Goal: Task Accomplishment & Management: Complete application form

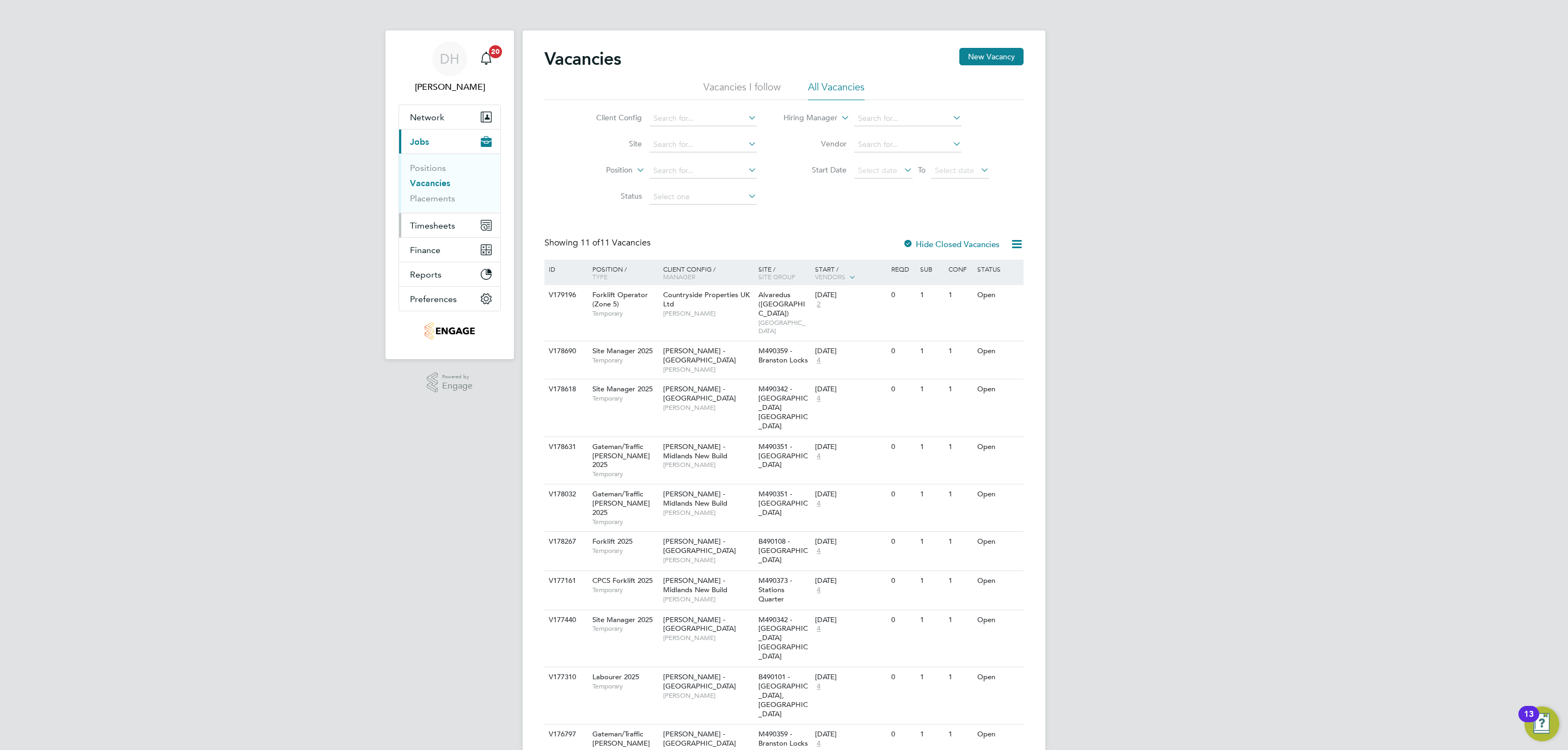
click at [438, 230] on span "Timesheets" at bounding box center [432, 226] width 45 height 10
click at [432, 193] on link "Timesheets" at bounding box center [432, 192] width 45 height 10
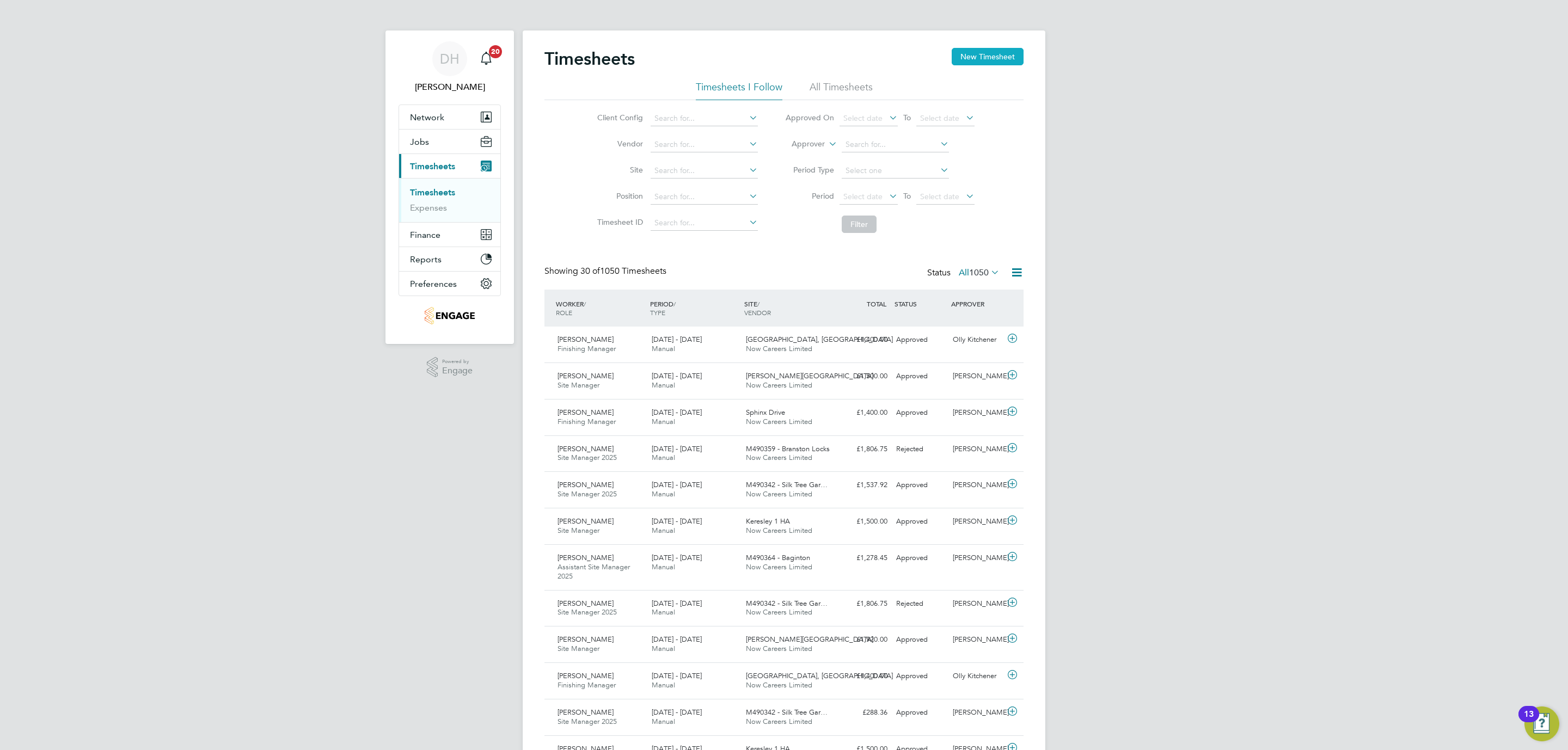
click at [993, 54] on button "New Timesheet" at bounding box center [987, 57] width 72 height 18
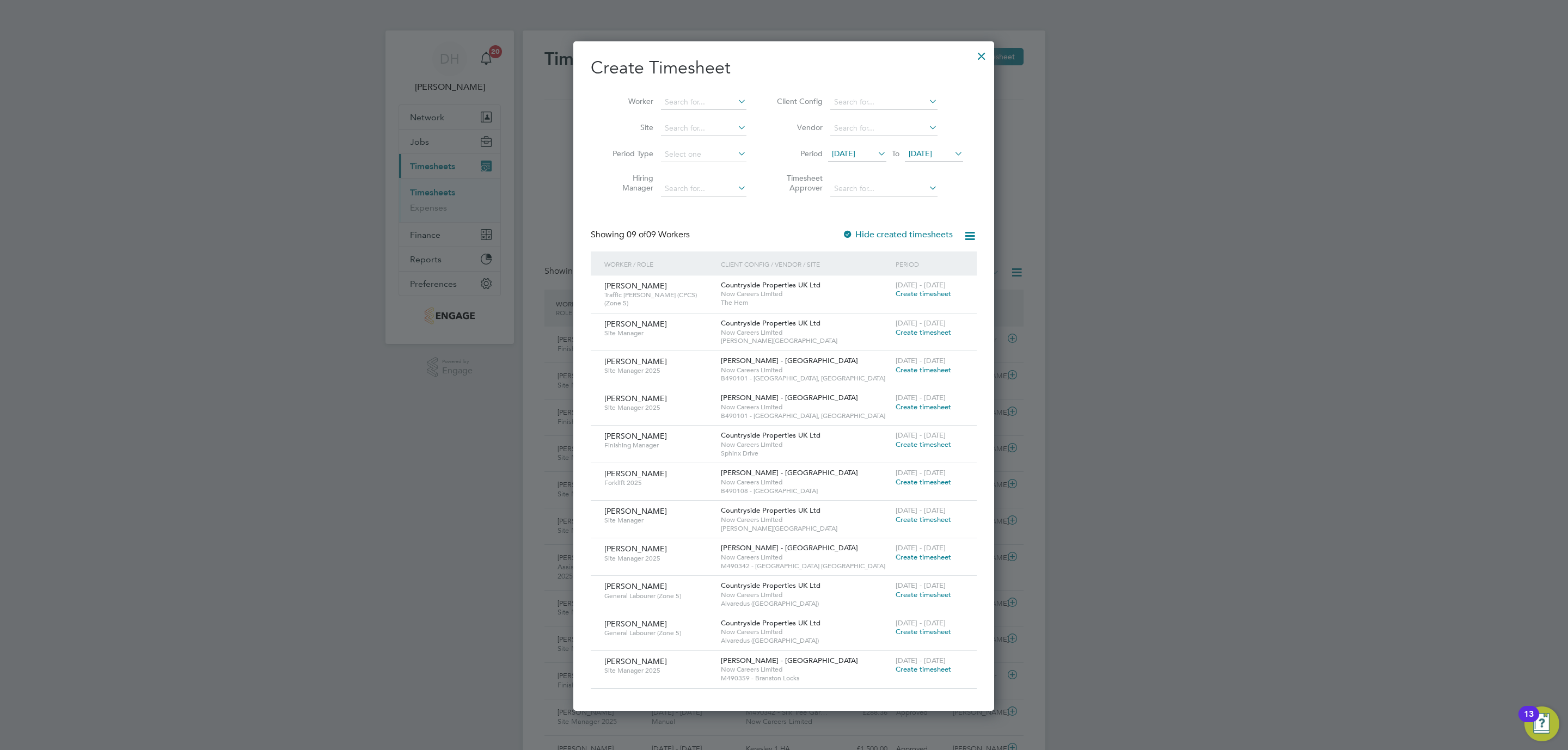
click at [853, 155] on span "[DATE]" at bounding box center [843, 154] width 23 height 10
click at [844, 281] on span "18" at bounding box center [846, 279] width 21 height 21
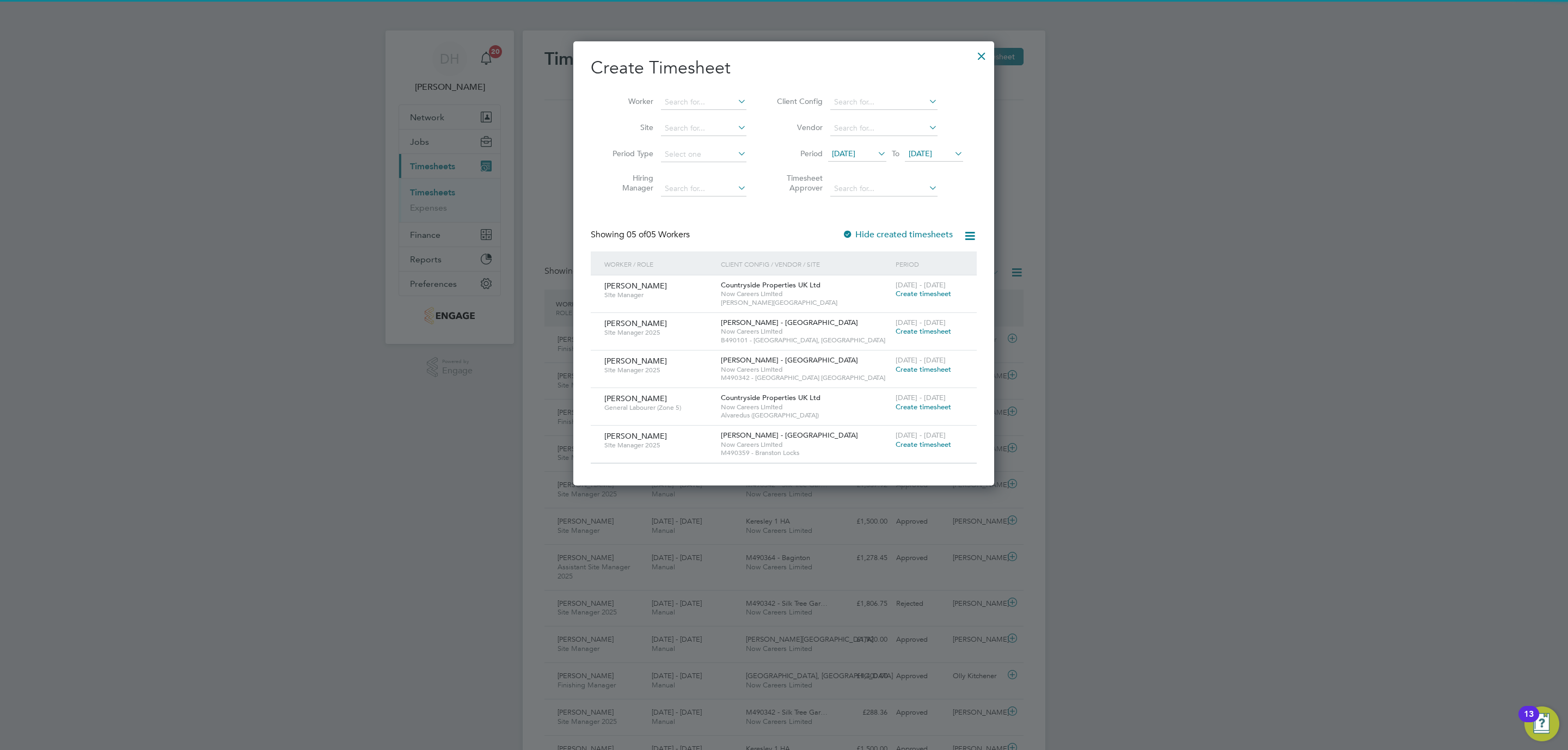
click at [931, 149] on span "20 Aug 2025" at bounding box center [920, 154] width 23 height 10
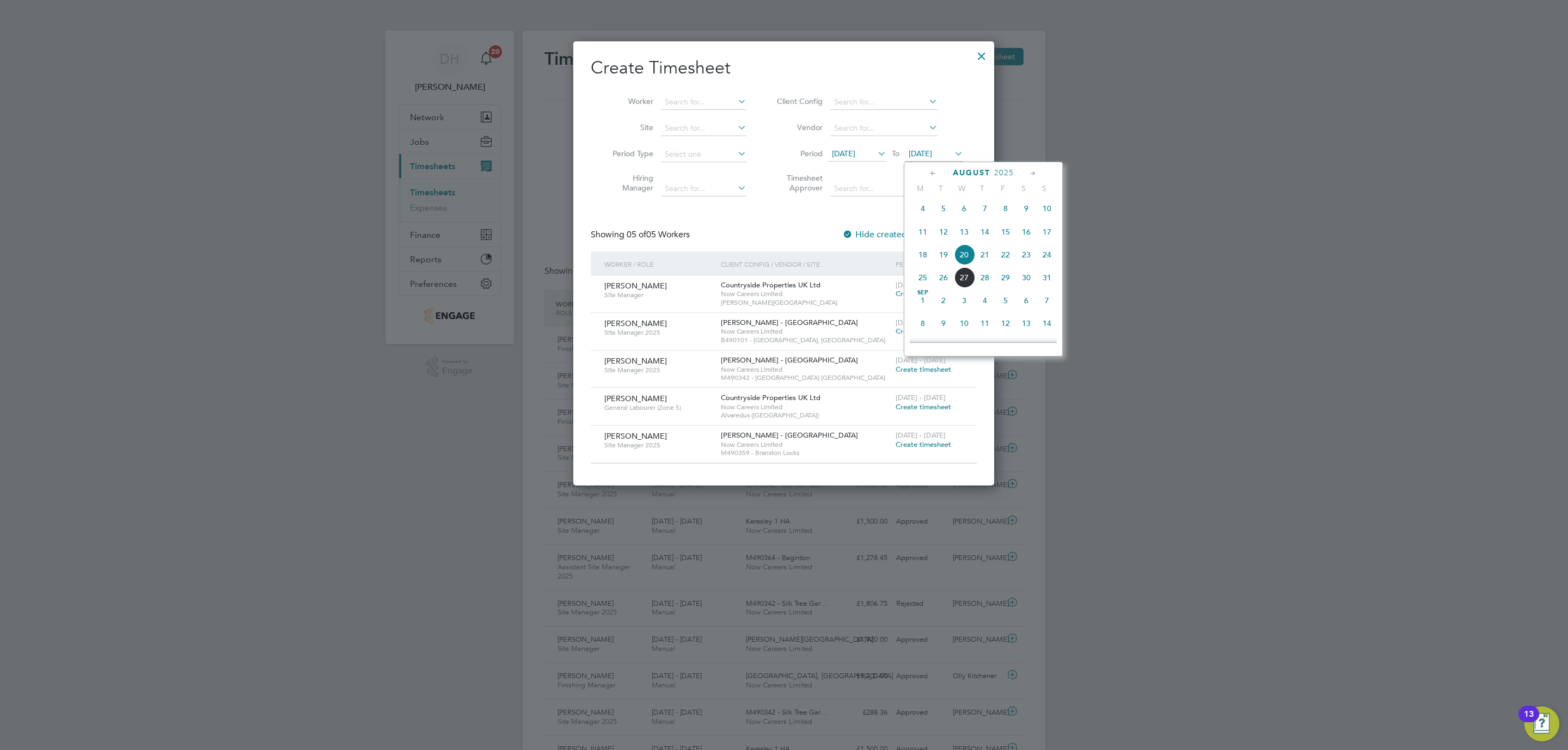
click at [1047, 255] on span "24" at bounding box center [1047, 255] width 21 height 21
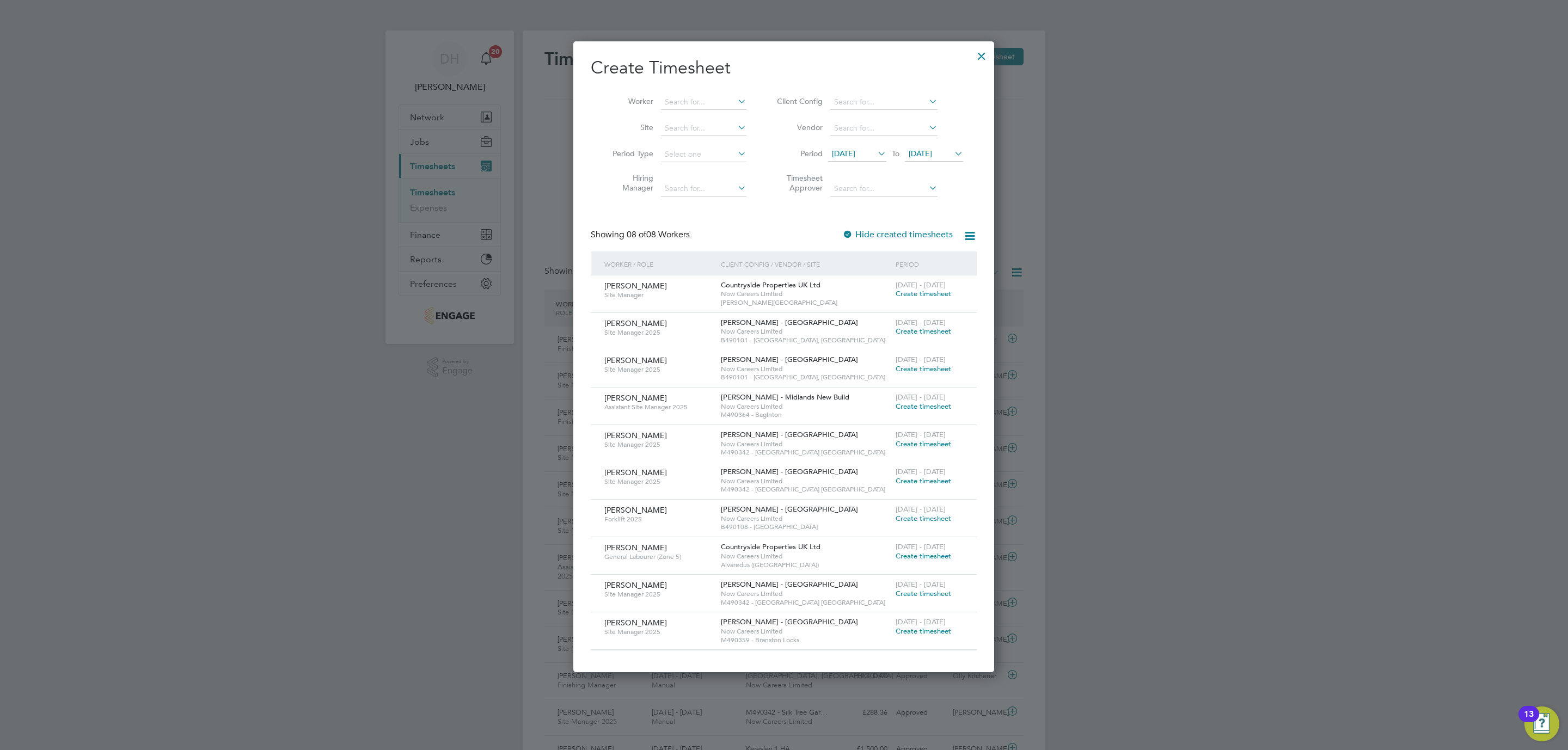
click at [912, 336] on span "Create timesheet" at bounding box center [923, 331] width 55 height 9
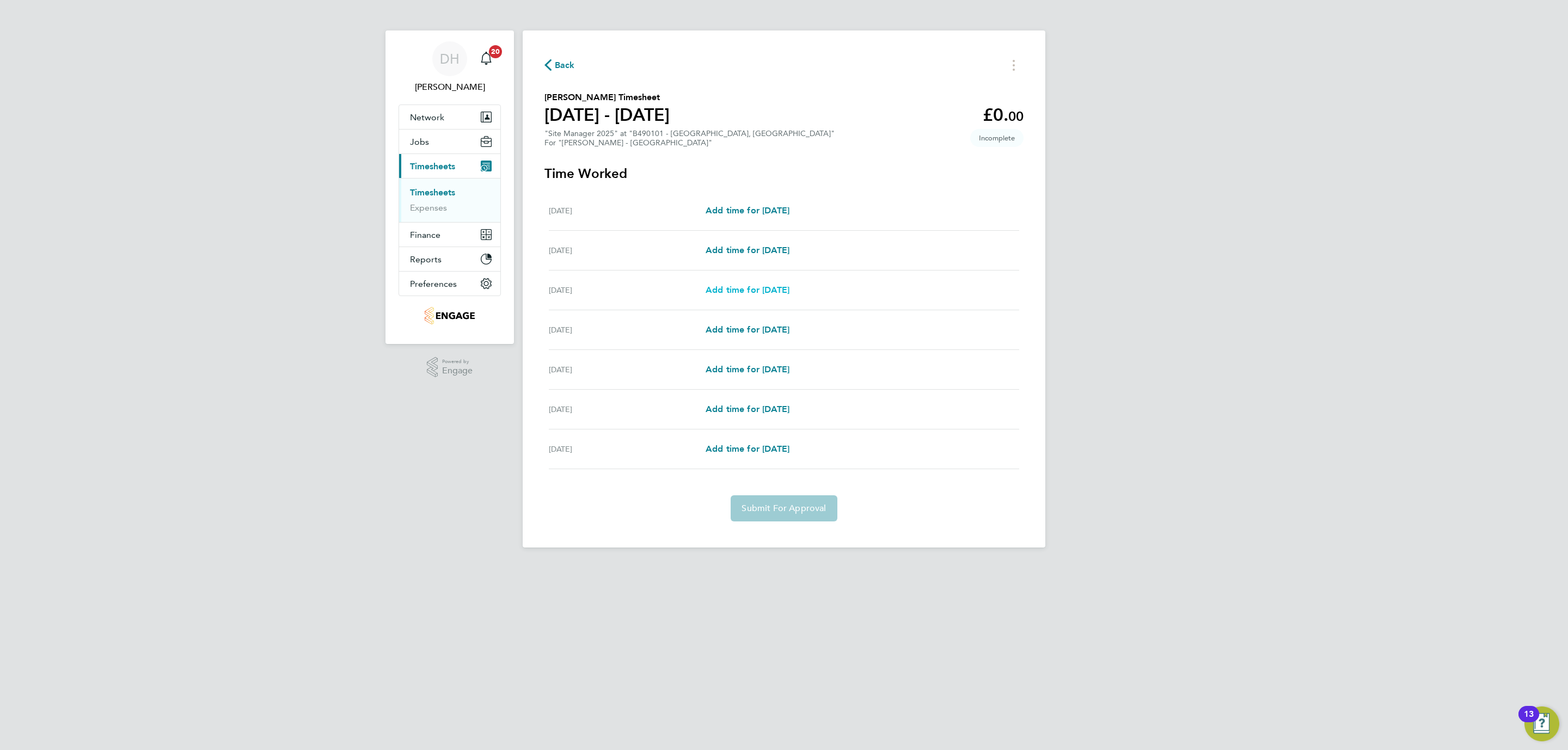
click at [767, 288] on span "Add time for Mon 18 Aug" at bounding box center [747, 290] width 84 height 10
select select "30"
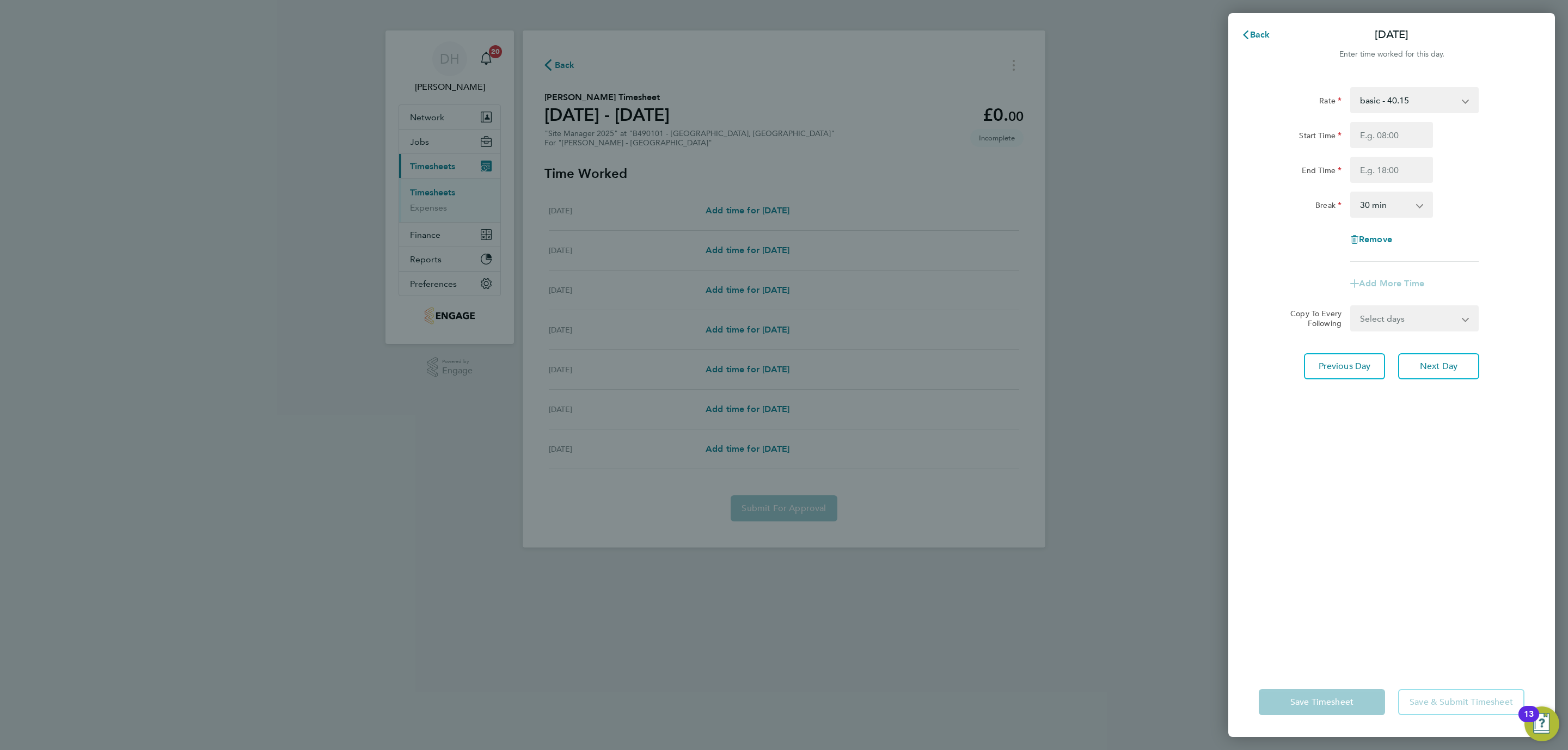
click at [1385, 121] on div "Rate basic - 40.15 Start Time End Time Break 0 min 15 min 30 min 45 min 60 min …" at bounding box center [1392, 174] width 266 height 175
click at [1388, 134] on input "Start Time" at bounding box center [1392, 135] width 83 height 26
type input "07:30"
click at [1389, 175] on input "End Time" at bounding box center [1392, 170] width 83 height 26
type input "17:00"
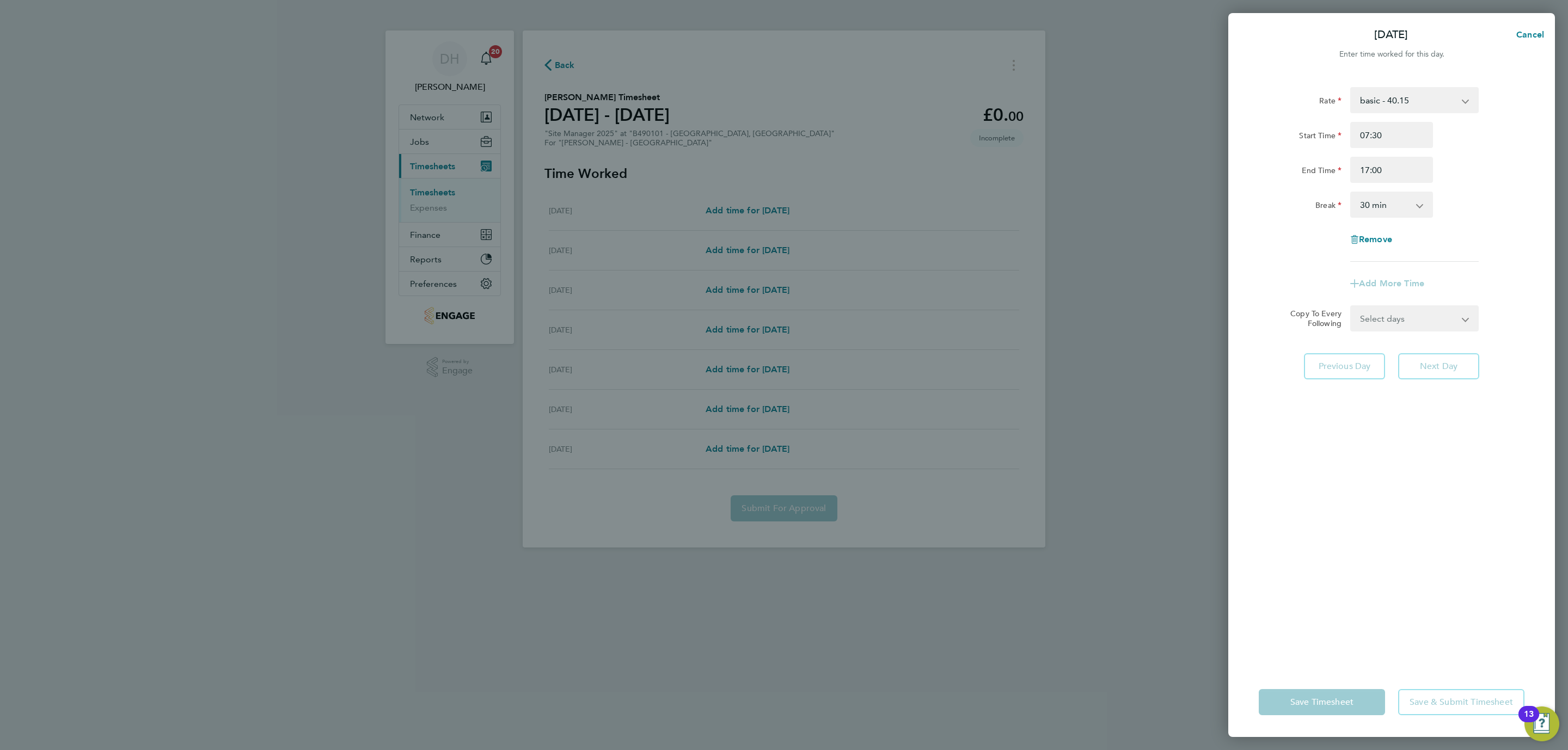
click at [1422, 469] on div "Rate basic - 40.15 Start Time 07:30 End Time 17:00 Break 0 min 15 min 30 min 45…" at bounding box center [1392, 370] width 327 height 593
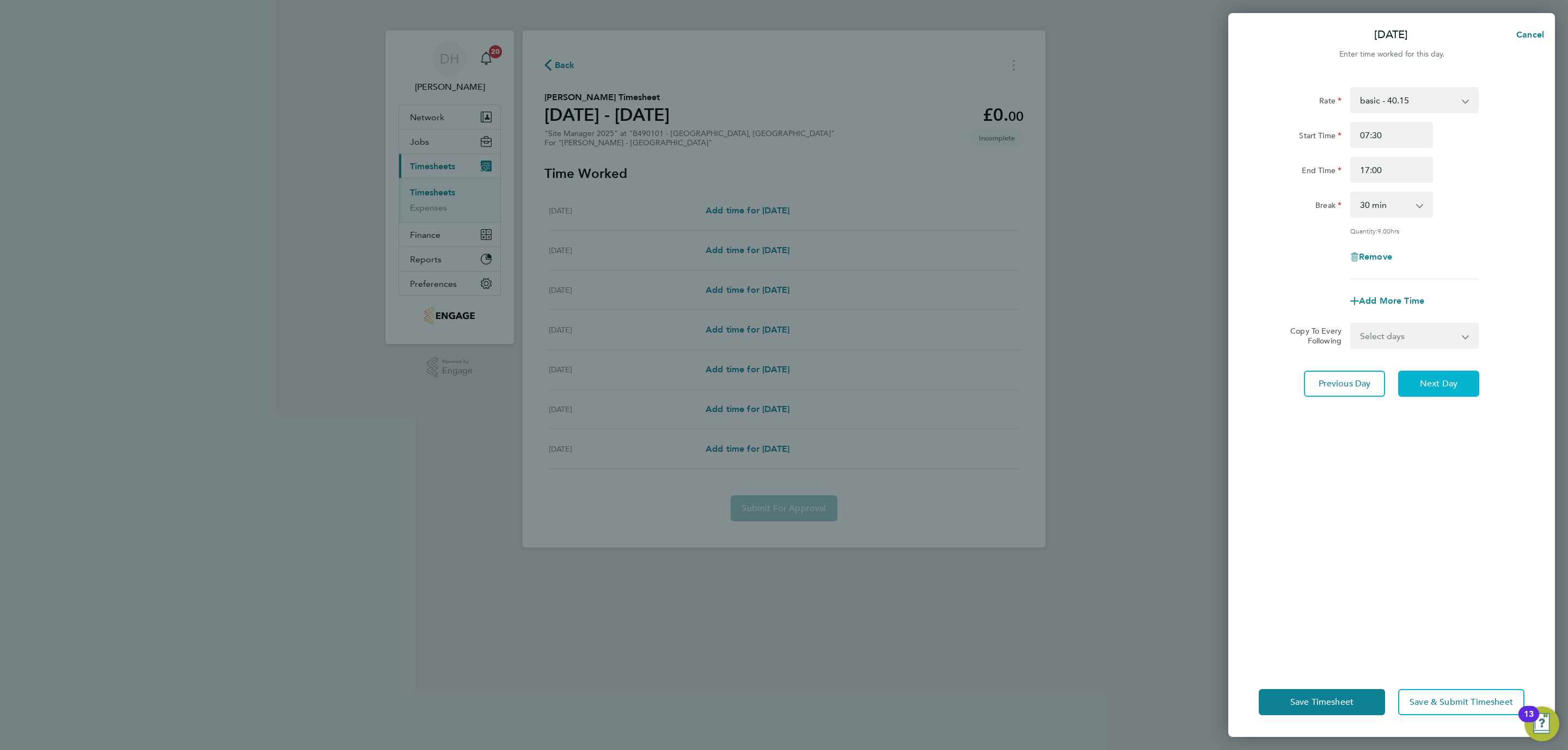
click at [1422, 379] on span "Next Day" at bounding box center [1439, 384] width 38 height 11
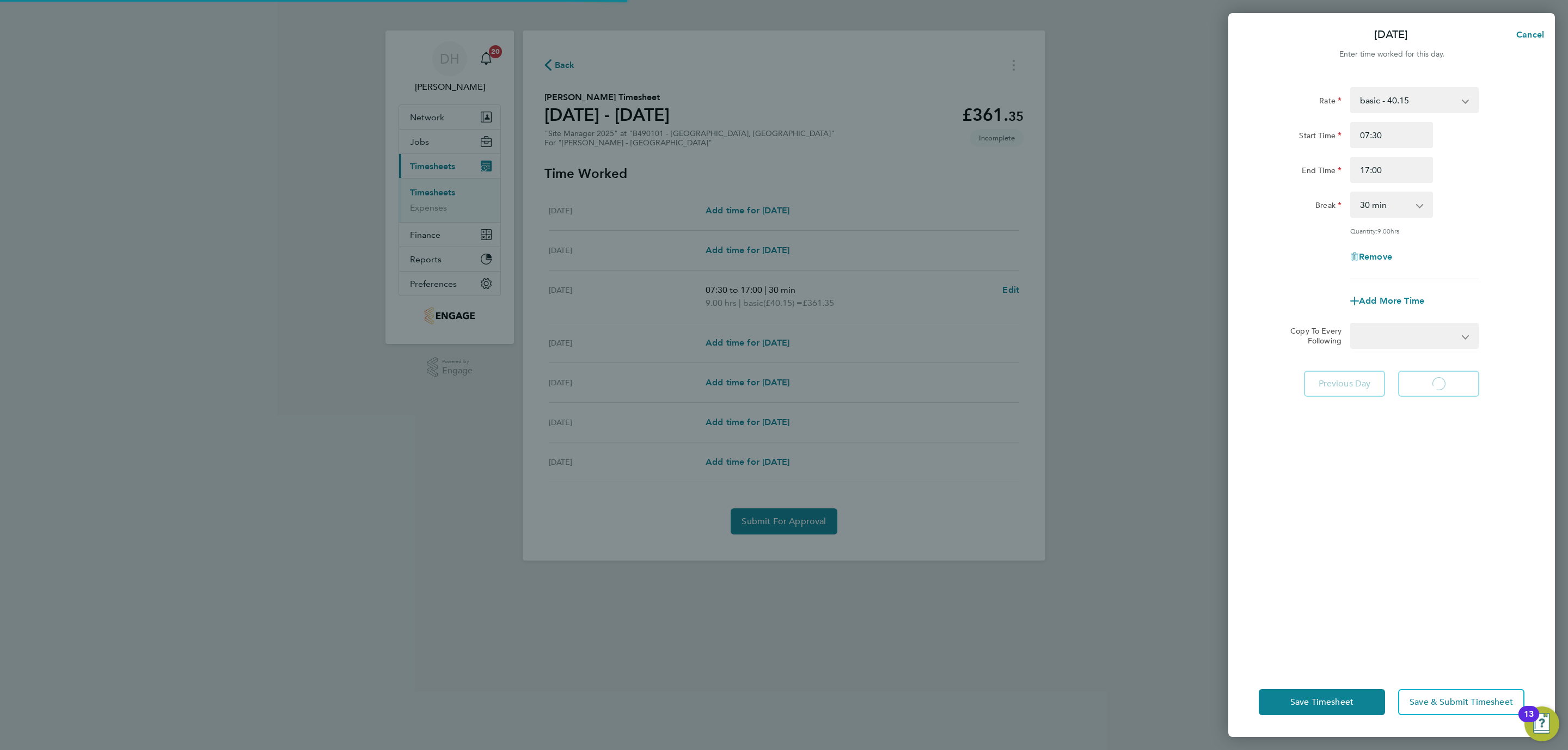
select select "30"
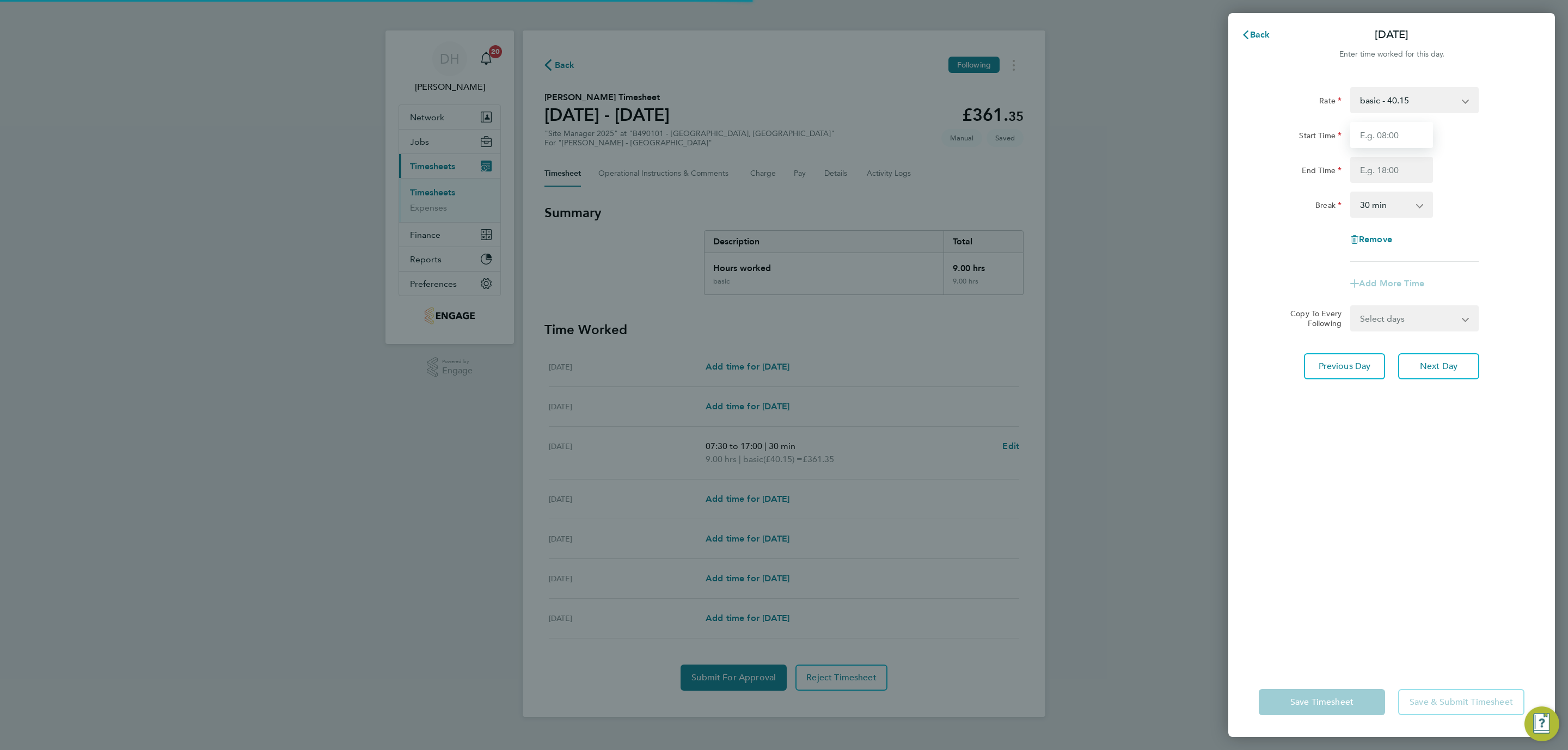
click at [1386, 138] on input "Start Time" at bounding box center [1392, 135] width 83 height 26
type input "07:30"
click at [1376, 170] on input "End Time" at bounding box center [1392, 170] width 83 height 26
type input "17:00"
click at [1415, 368] on div "Rate basic - 40.15 Start Time 07:30 End Time 17:00 Break 0 min 15 min 30 min 45…" at bounding box center [1392, 370] width 327 height 593
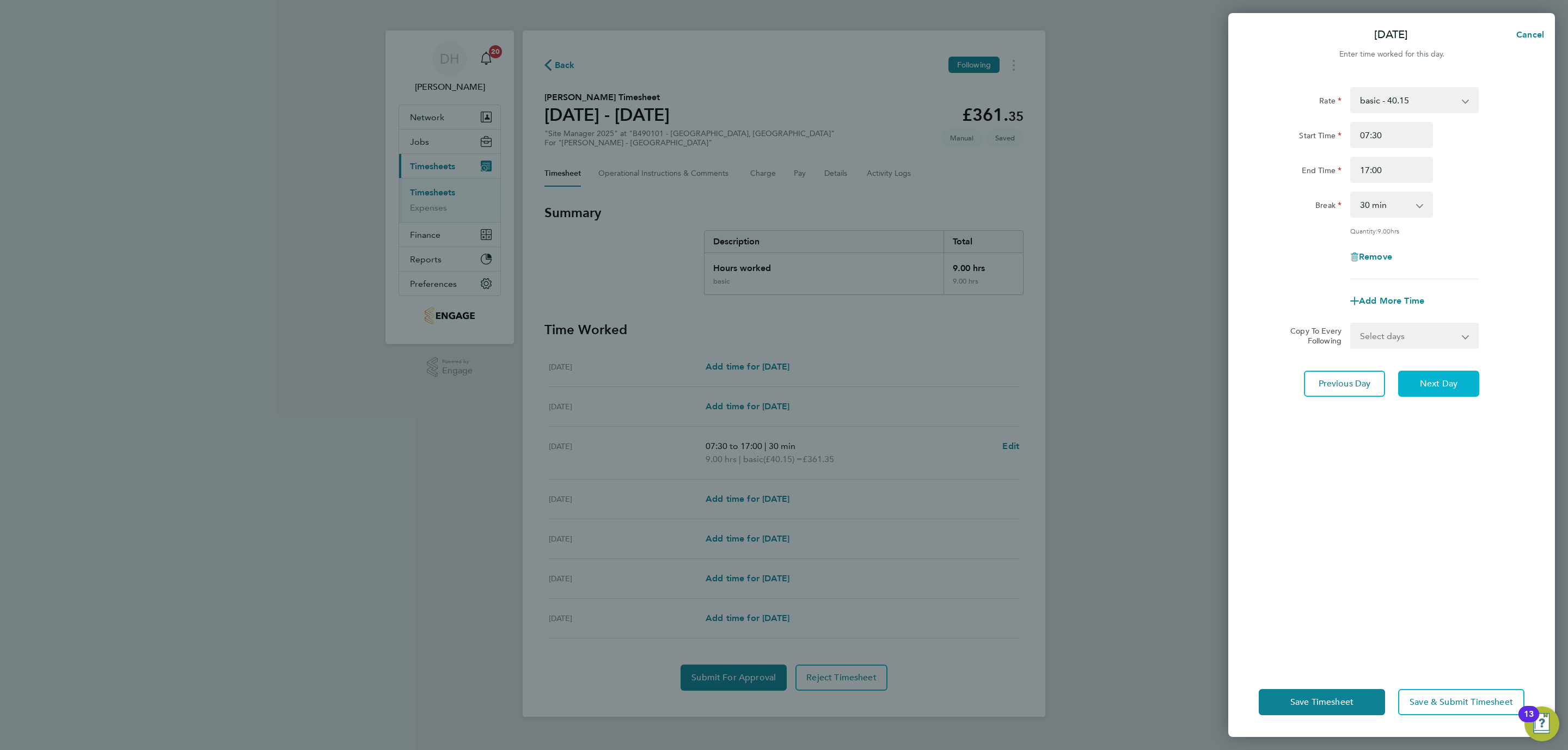
click at [1422, 381] on span "Next Day" at bounding box center [1439, 384] width 38 height 11
select select "30"
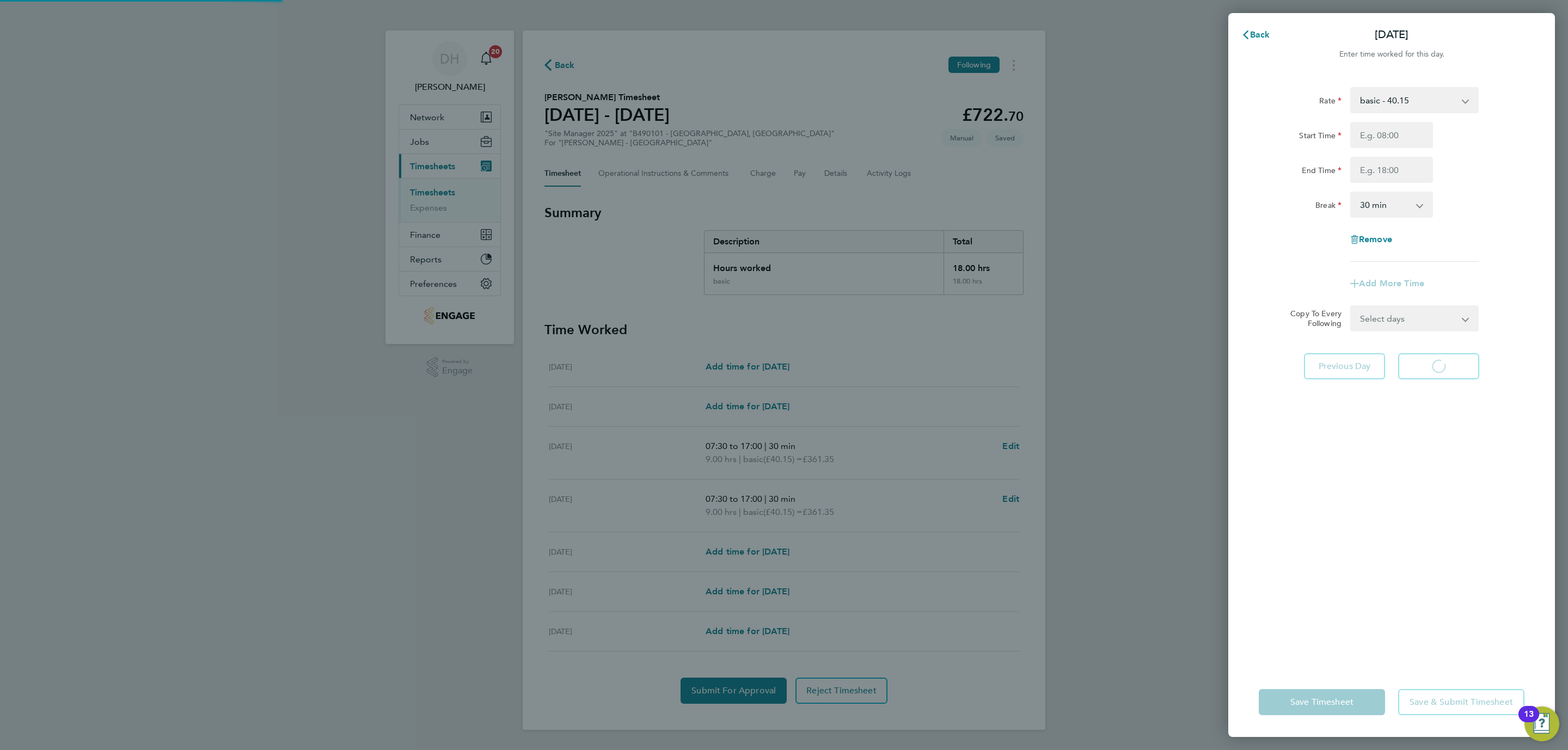
select select "30"
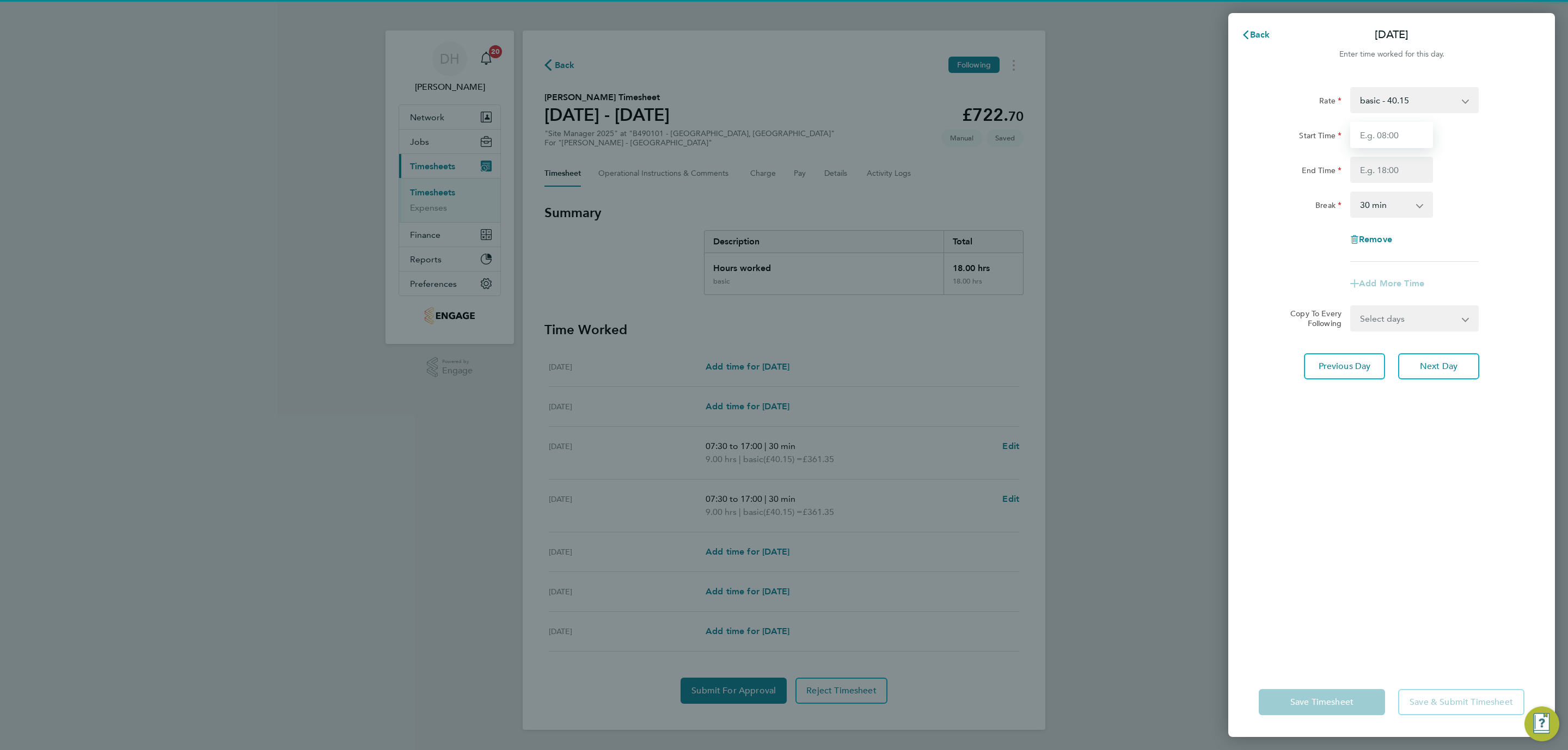
click at [1376, 137] on input "Start Time" at bounding box center [1392, 135] width 83 height 26
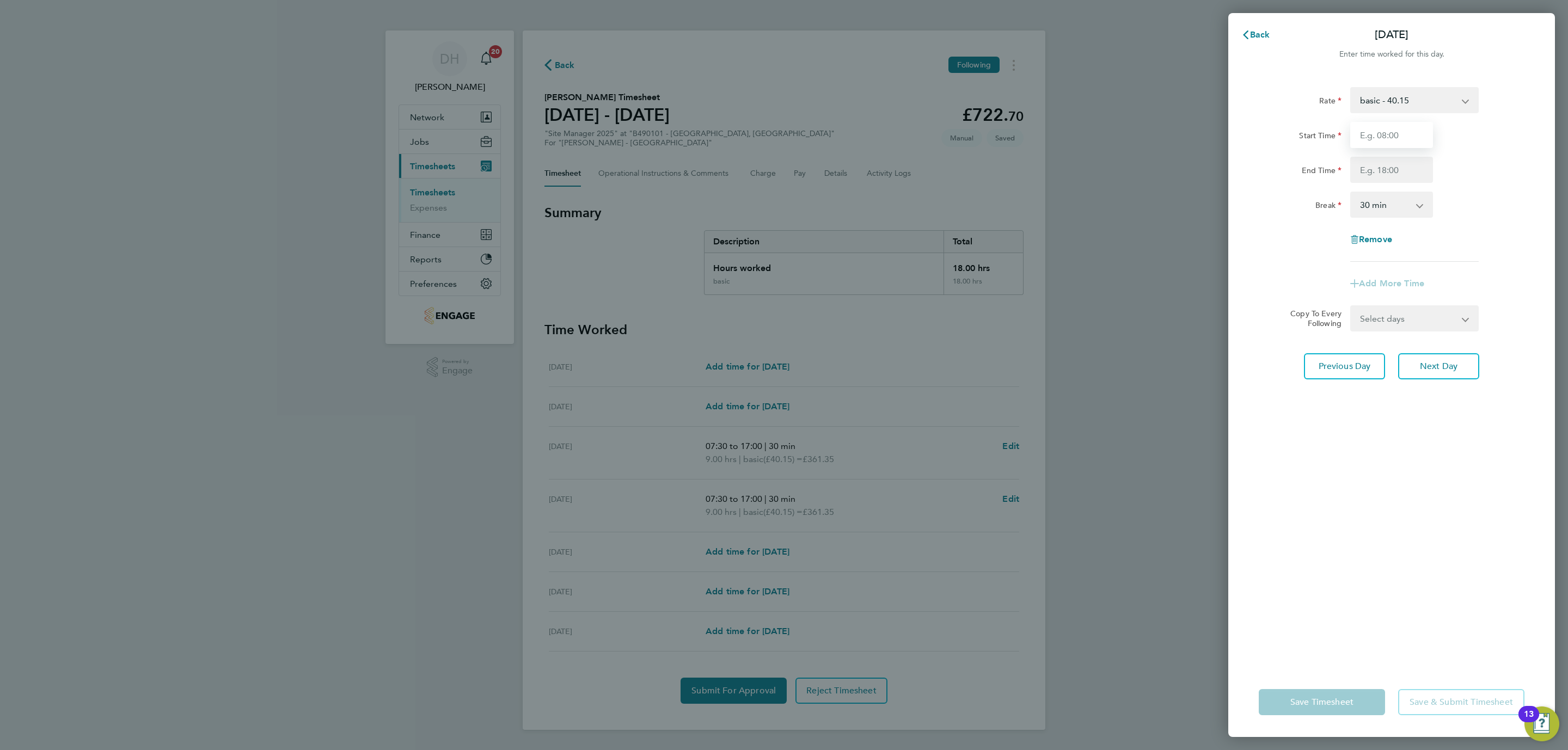
type input "07:30"
click at [1397, 169] on input "End Time" at bounding box center [1392, 170] width 83 height 26
type input "17:00"
click at [1412, 437] on div "Rate basic - 40.15 Start Time 07:30 End Time 17:00 Break 0 min 15 min 30 min 45…" at bounding box center [1392, 370] width 327 height 593
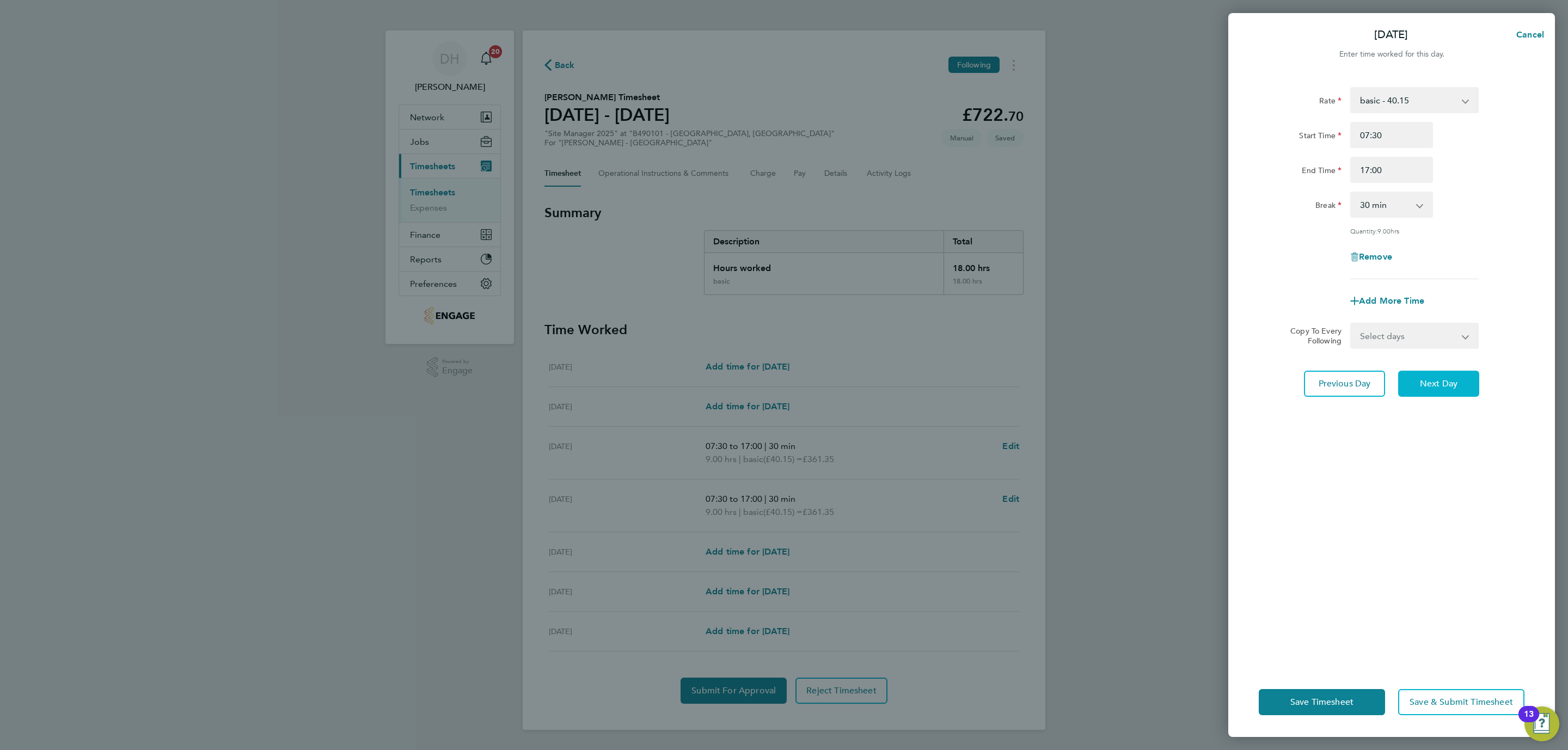
click at [1426, 386] on span "Next Day" at bounding box center [1439, 384] width 38 height 11
select select "30"
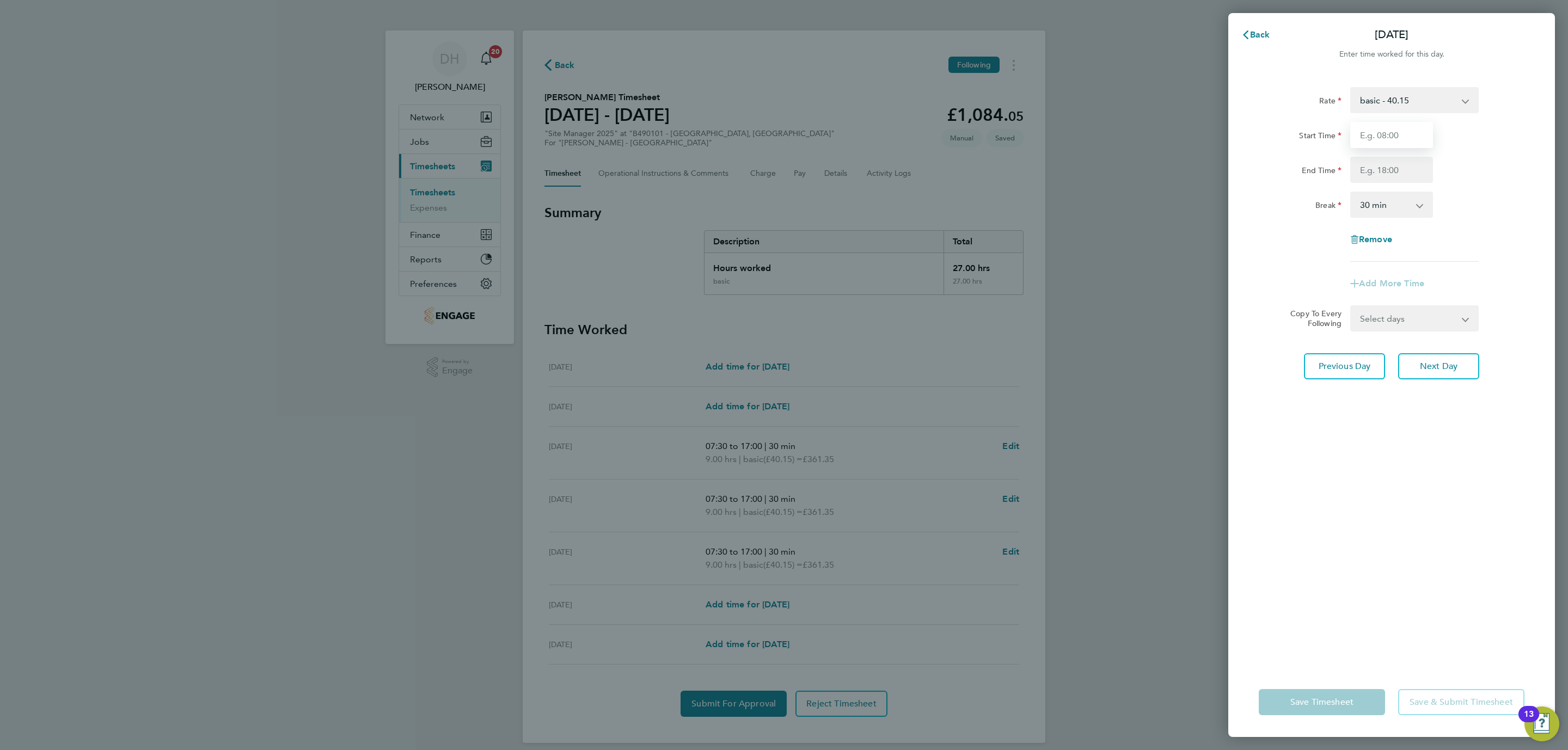
click at [1393, 144] on input "Start Time" at bounding box center [1392, 135] width 83 height 26
type input "07:30"
click at [1393, 167] on input "End Time" at bounding box center [1392, 170] width 83 height 26
type input "17:00"
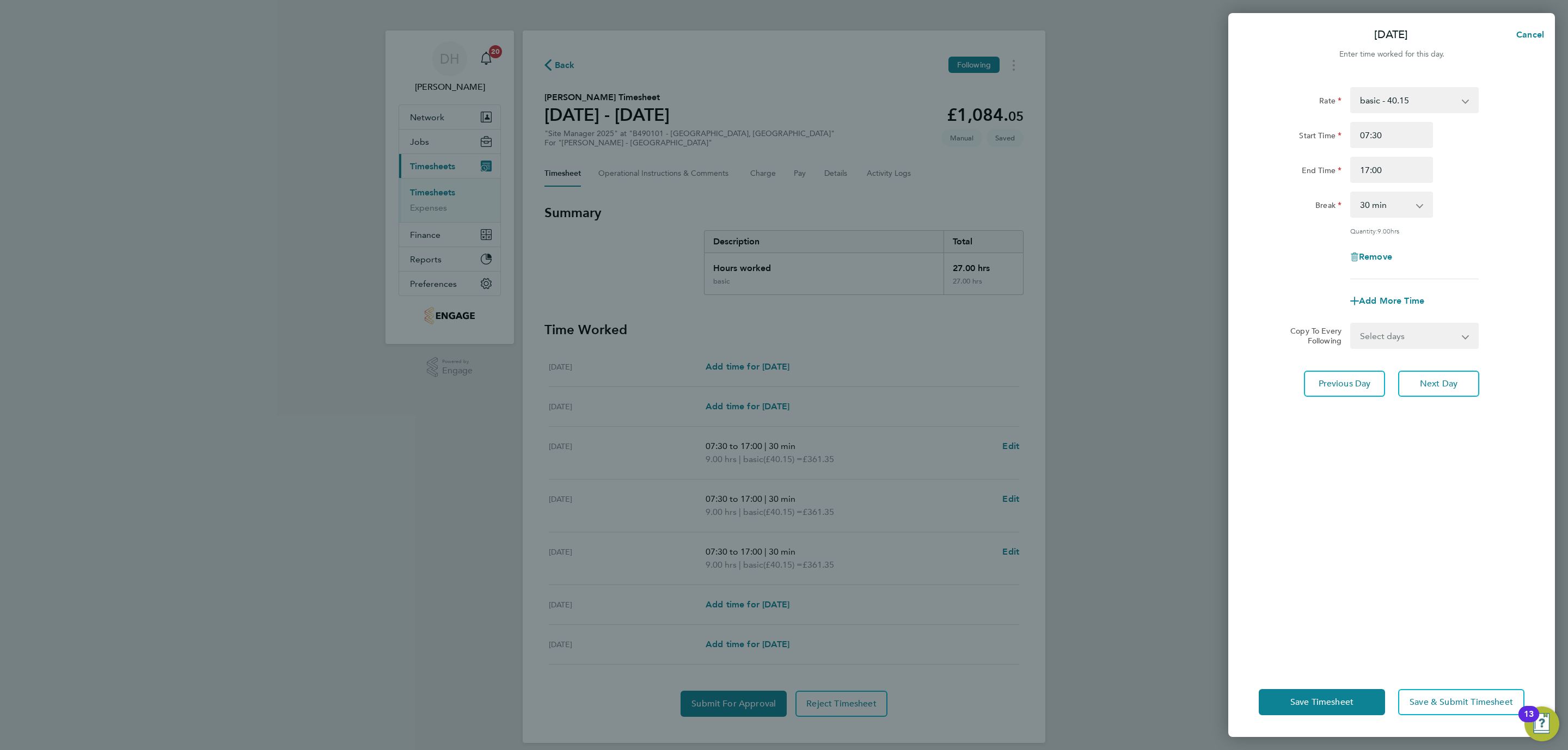
click at [1409, 504] on div "Rate basic - 40.15 Start Time 07:30 End Time 17:00 Break 0 min 15 min 30 min 45…" at bounding box center [1392, 370] width 327 height 593
click at [1422, 384] on span "Next Day" at bounding box center [1439, 384] width 38 height 11
select select "30"
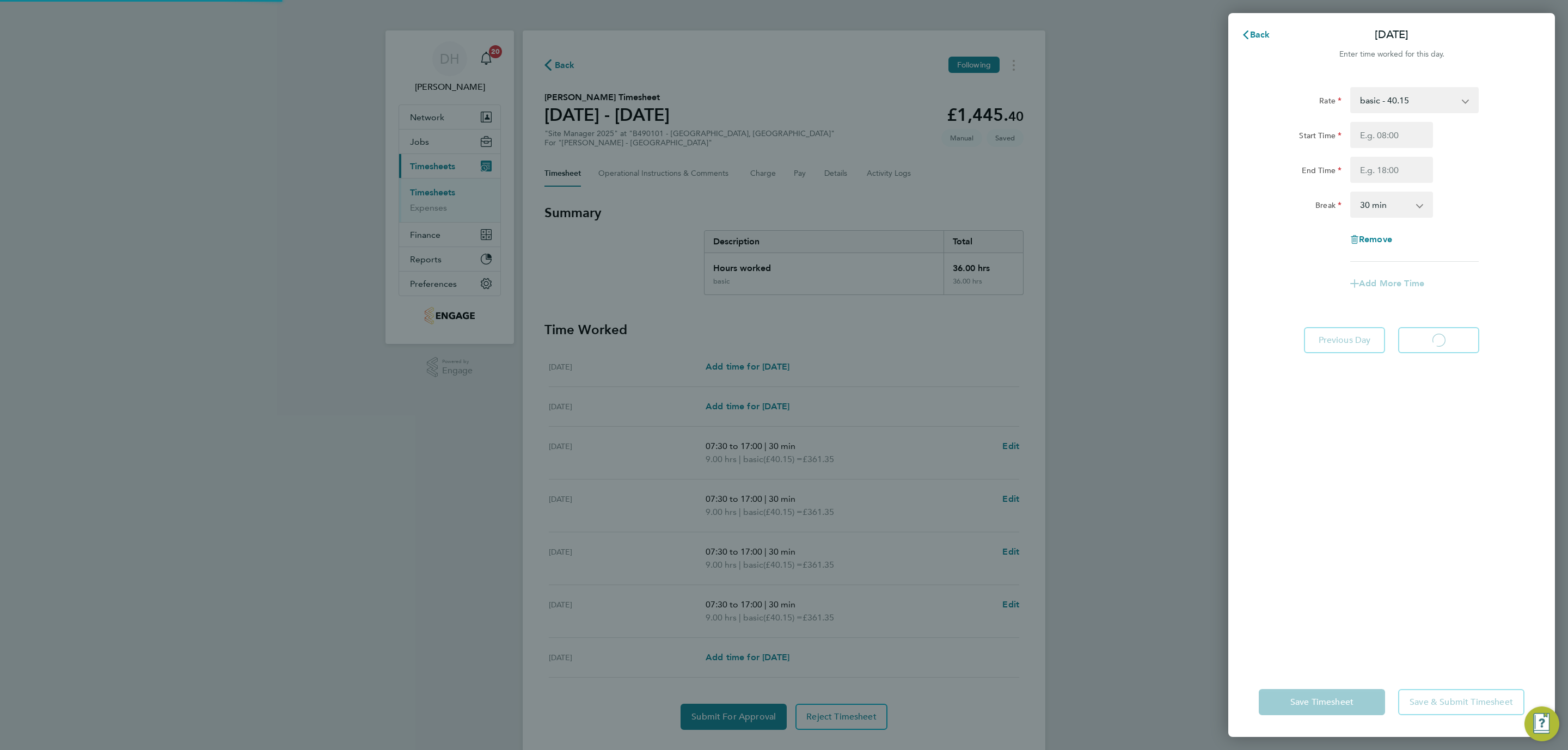
select select "30"
click at [1380, 135] on input "Start Time" at bounding box center [1392, 135] width 83 height 26
type input "07:30"
click at [1393, 171] on input "End Time" at bounding box center [1392, 170] width 83 height 26
type input "17:00"
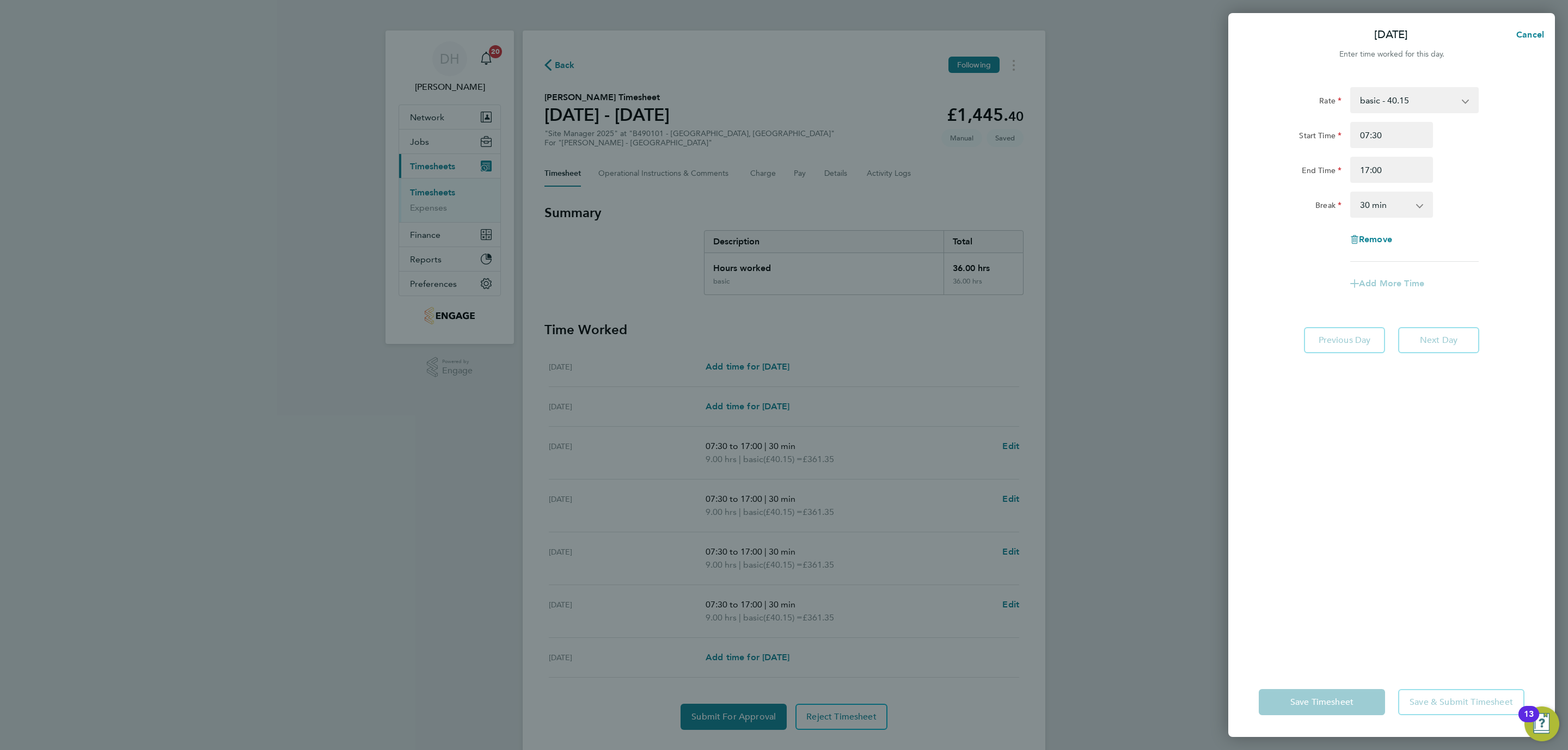
click at [1395, 436] on div "Rate basic - 40.15 Start Time 07:30 End Time 17:00 Break 0 min 15 min 30 min 45…" at bounding box center [1392, 370] width 327 height 593
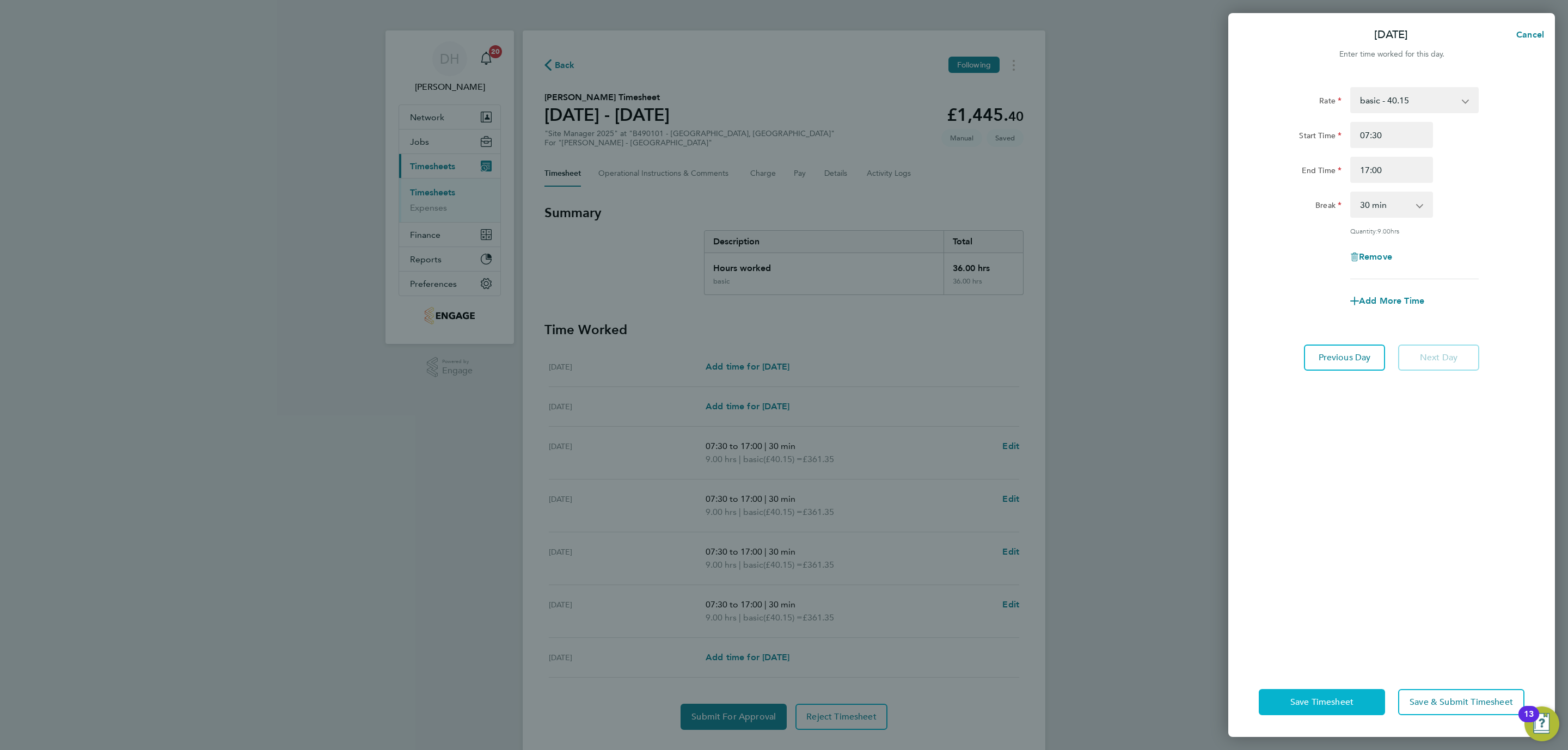
click at [1328, 695] on button "Save Timesheet" at bounding box center [1322, 702] width 126 height 26
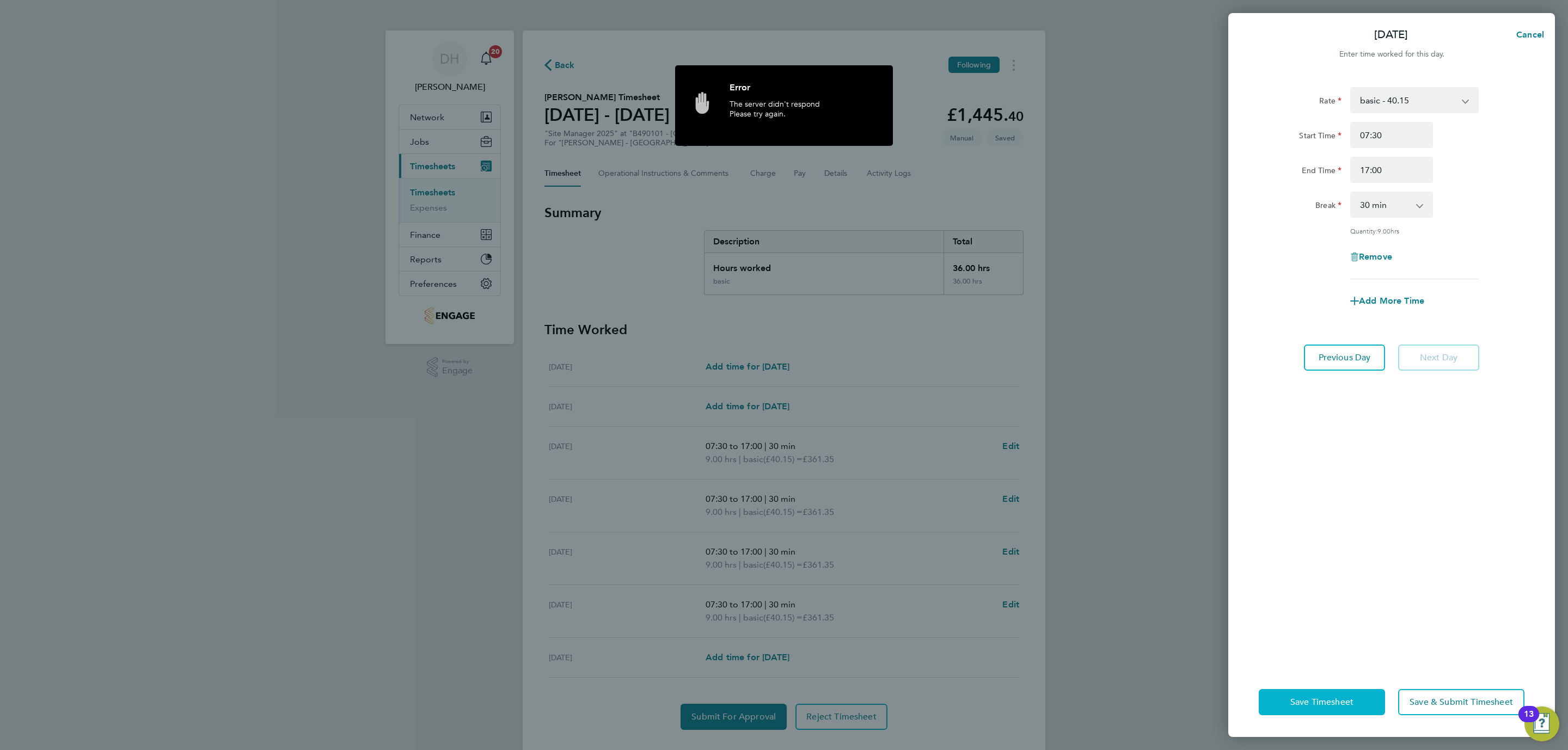
click at [1280, 696] on button "Save Timesheet" at bounding box center [1322, 702] width 126 height 26
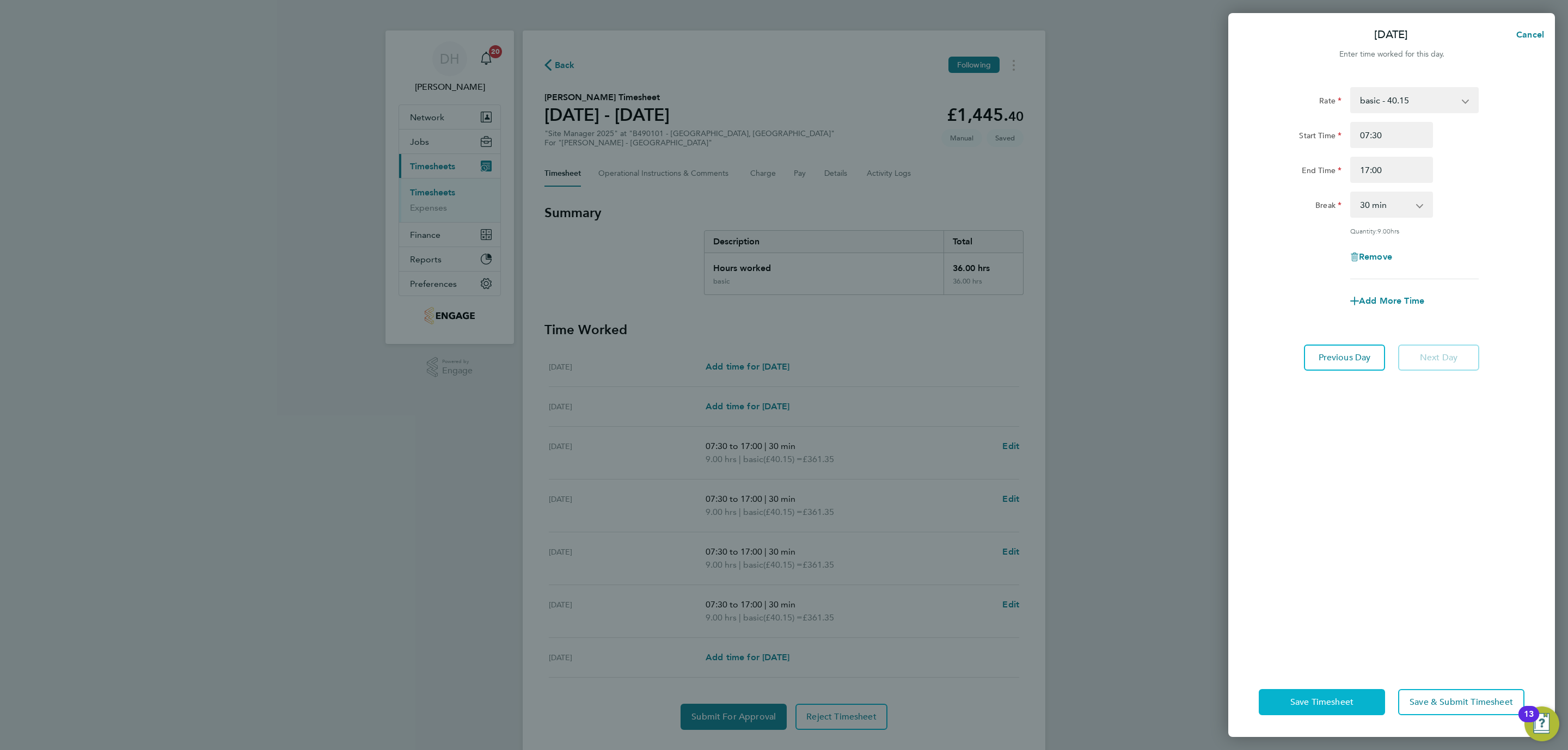
click at [1280, 696] on button "Save Timesheet" at bounding box center [1322, 702] width 126 height 26
click at [1542, 33] on span "Cancel" at bounding box center [1528, 34] width 31 height 10
select select "30"
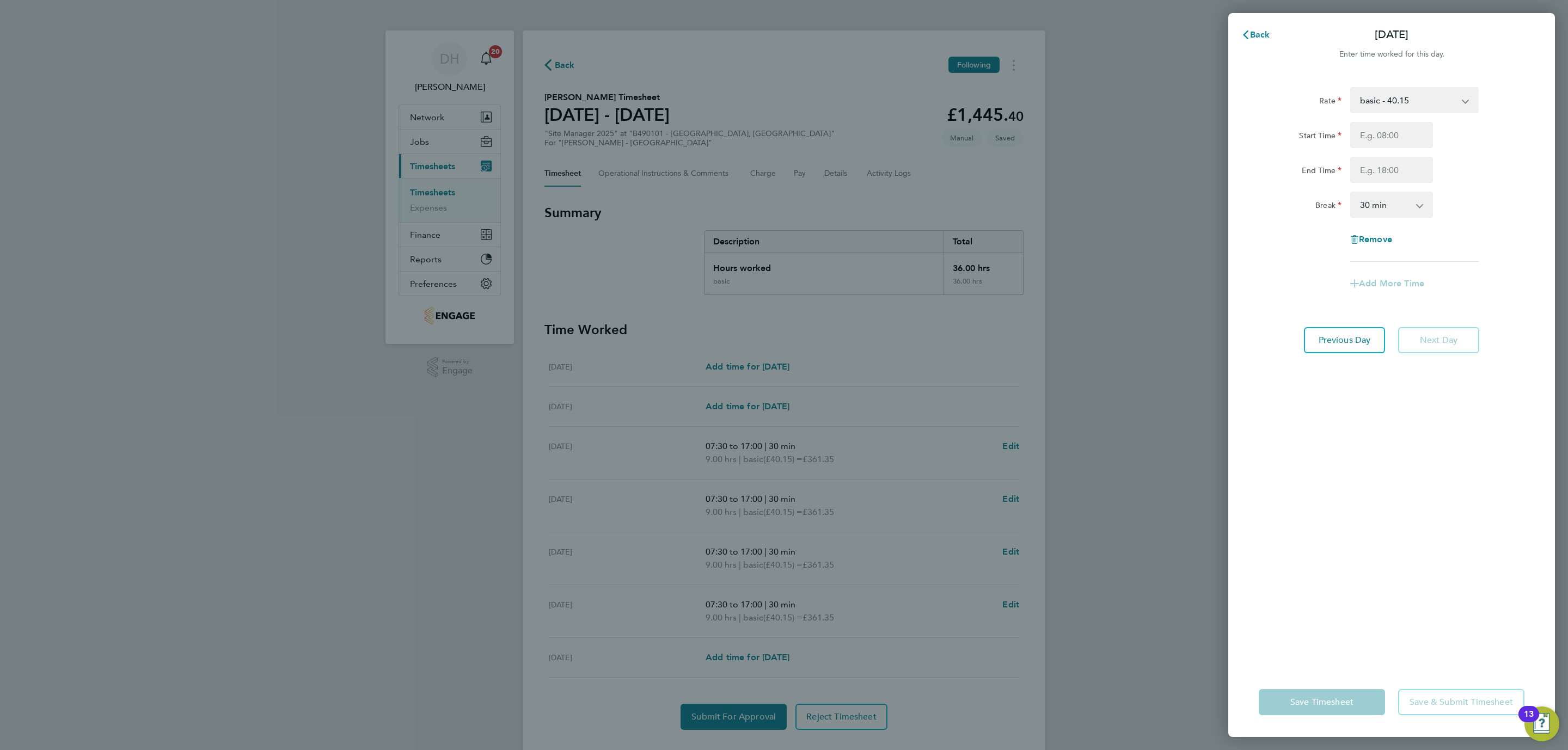
click at [1376, 152] on div "Start Time End Time" at bounding box center [1392, 152] width 274 height 61
click at [1372, 142] on input "Start Time" at bounding box center [1392, 135] width 83 height 26
type input "07:30"
click at [1390, 172] on input "End Time" at bounding box center [1392, 170] width 83 height 26
type input "17:00"
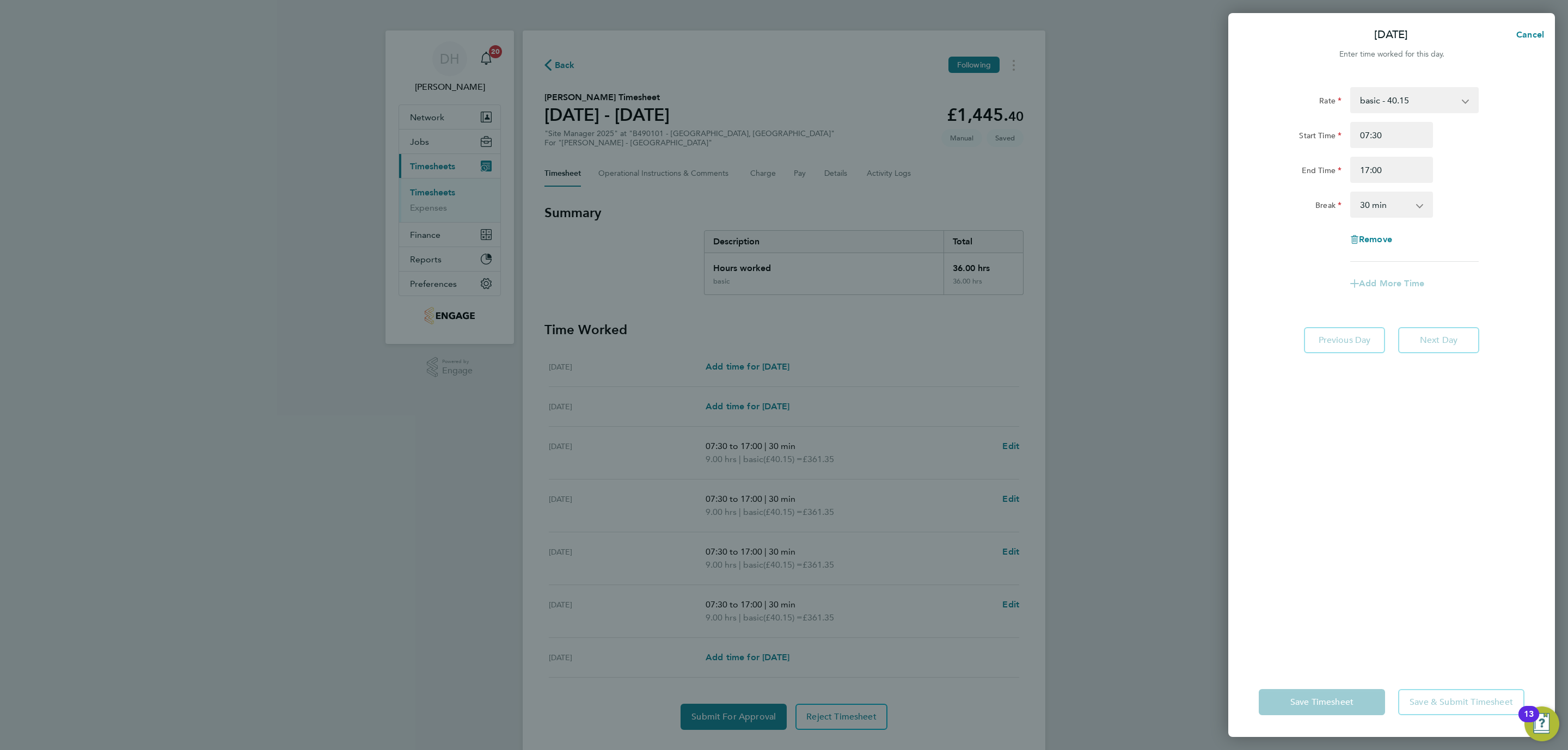
click at [1339, 509] on div "Rate basic - 40.15 Start Time 07:30 End Time 17:00 Break 0 min 15 min 30 min 45…" at bounding box center [1392, 370] width 327 height 593
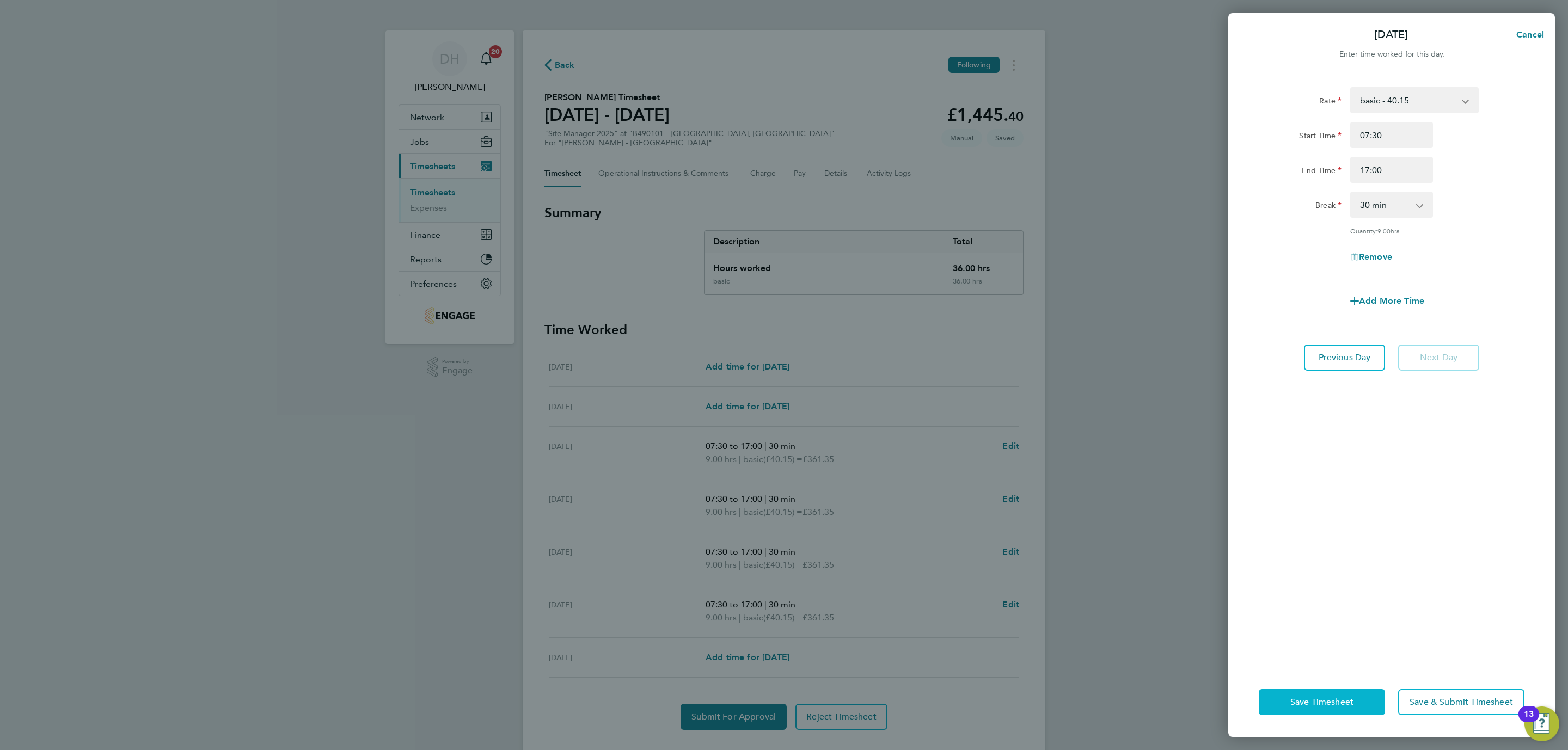
click at [1320, 702] on span "Save Timesheet" at bounding box center [1322, 702] width 63 height 11
click at [1526, 48] on div "Enter time worked for this day." at bounding box center [1392, 54] width 327 height 13
click at [1523, 34] on span "Cancel" at bounding box center [1528, 34] width 31 height 10
select select "30"
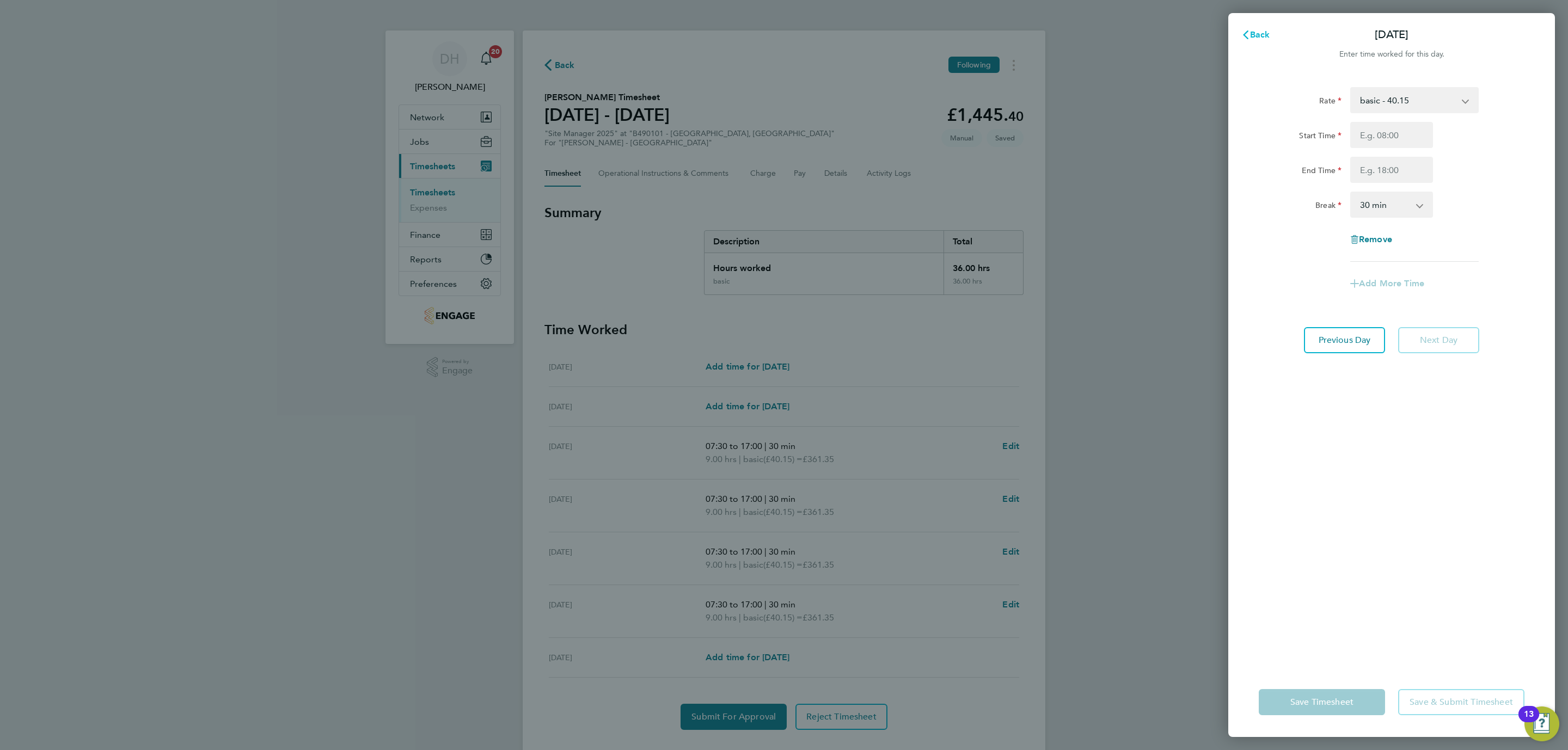
click at [1266, 26] on button "Back" at bounding box center [1255, 35] width 51 height 22
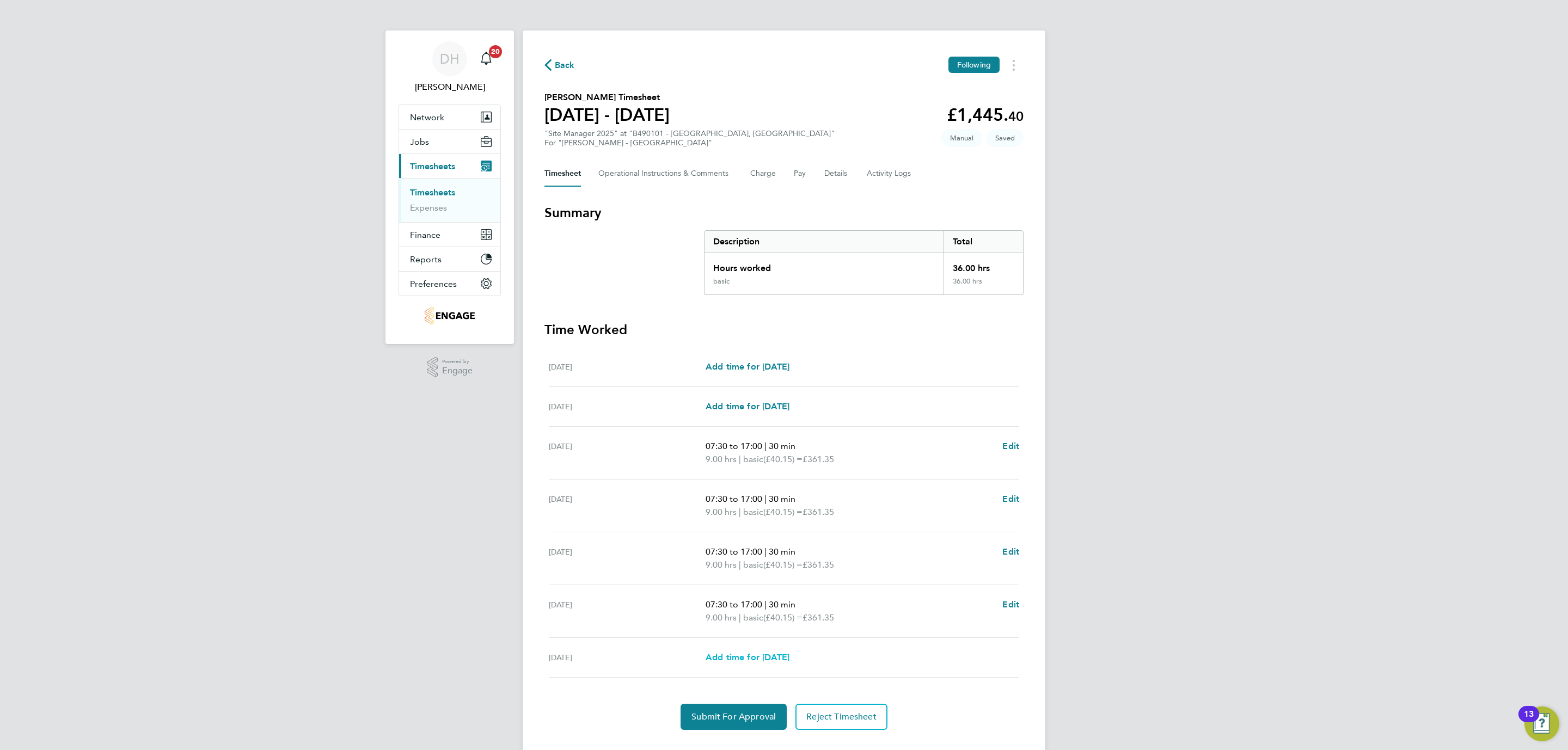
click at [745, 659] on span "Add time for Fri 22 Aug" at bounding box center [747, 657] width 84 height 10
select select "30"
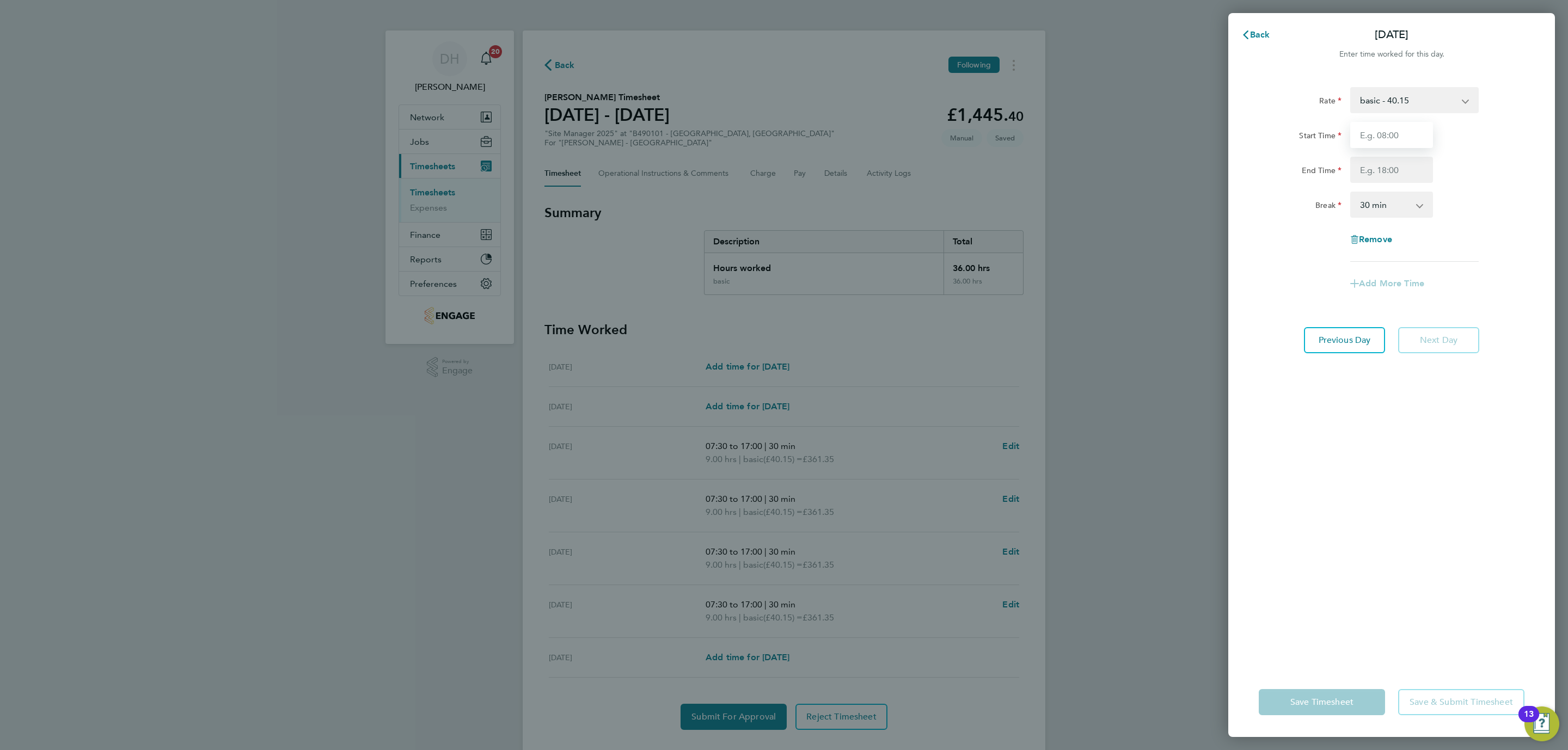
click at [1381, 132] on input "Start Time" at bounding box center [1392, 135] width 83 height 26
type input "07:30"
click at [1386, 171] on input "End Time" at bounding box center [1392, 170] width 83 height 26
type input "17:00"
click at [1323, 673] on div "Save Timesheet Save & Submit Timesheet" at bounding box center [1392, 702] width 327 height 70
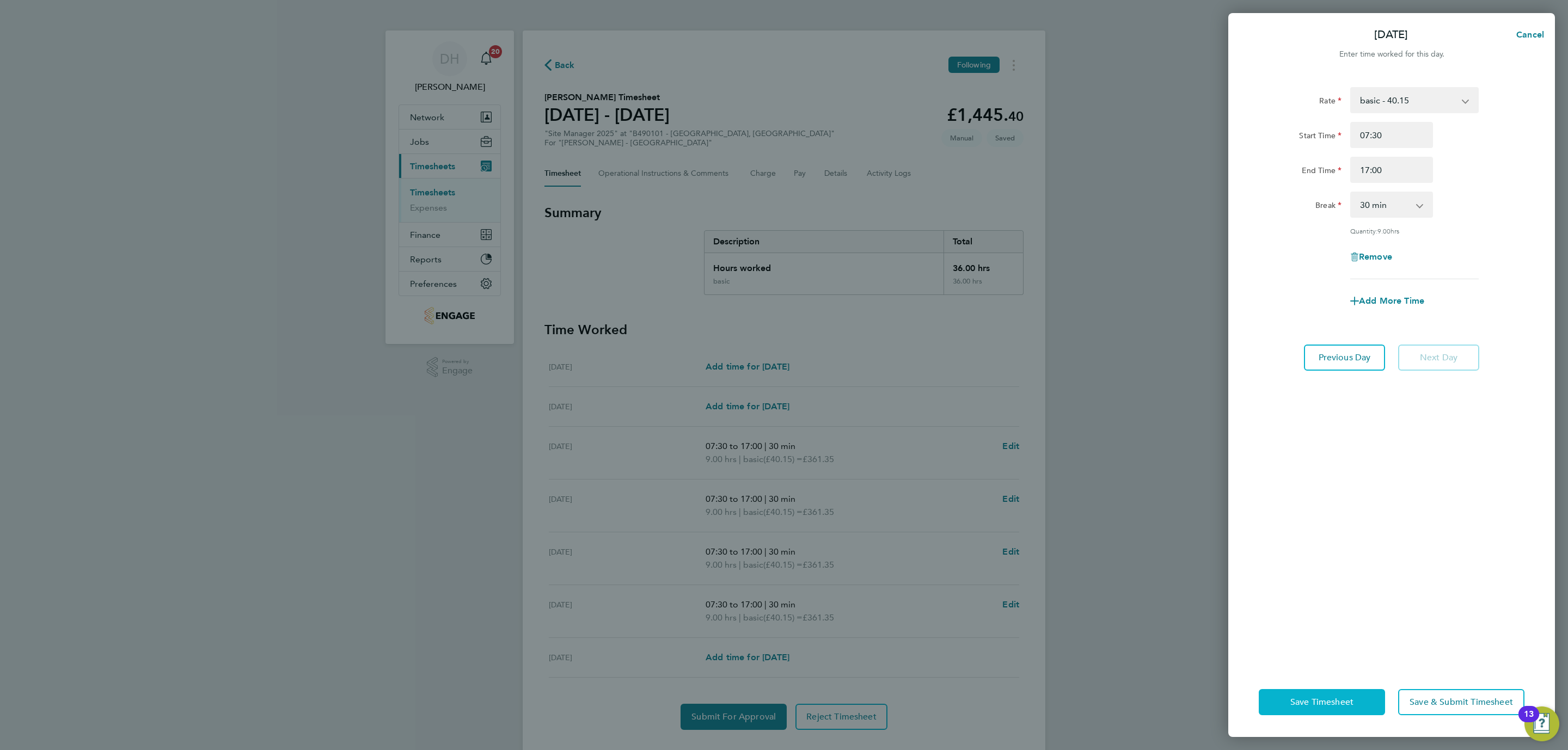
click at [1323, 697] on span "Save Timesheet" at bounding box center [1322, 702] width 63 height 11
click at [1346, 345] on button "Previous Day" at bounding box center [1344, 357] width 81 height 26
click at [1431, 363] on app-form-button "Next Day" at bounding box center [1435, 357] width 88 height 26
click at [1391, 196] on select "0 min 15 min 30 min 45 min 60 min 75 min 90 min" at bounding box center [1384, 204] width 68 height 24
click at [1351, 193] on select "0 min 15 min 30 min 45 min 60 min 75 min 90 min" at bounding box center [1384, 204] width 68 height 24
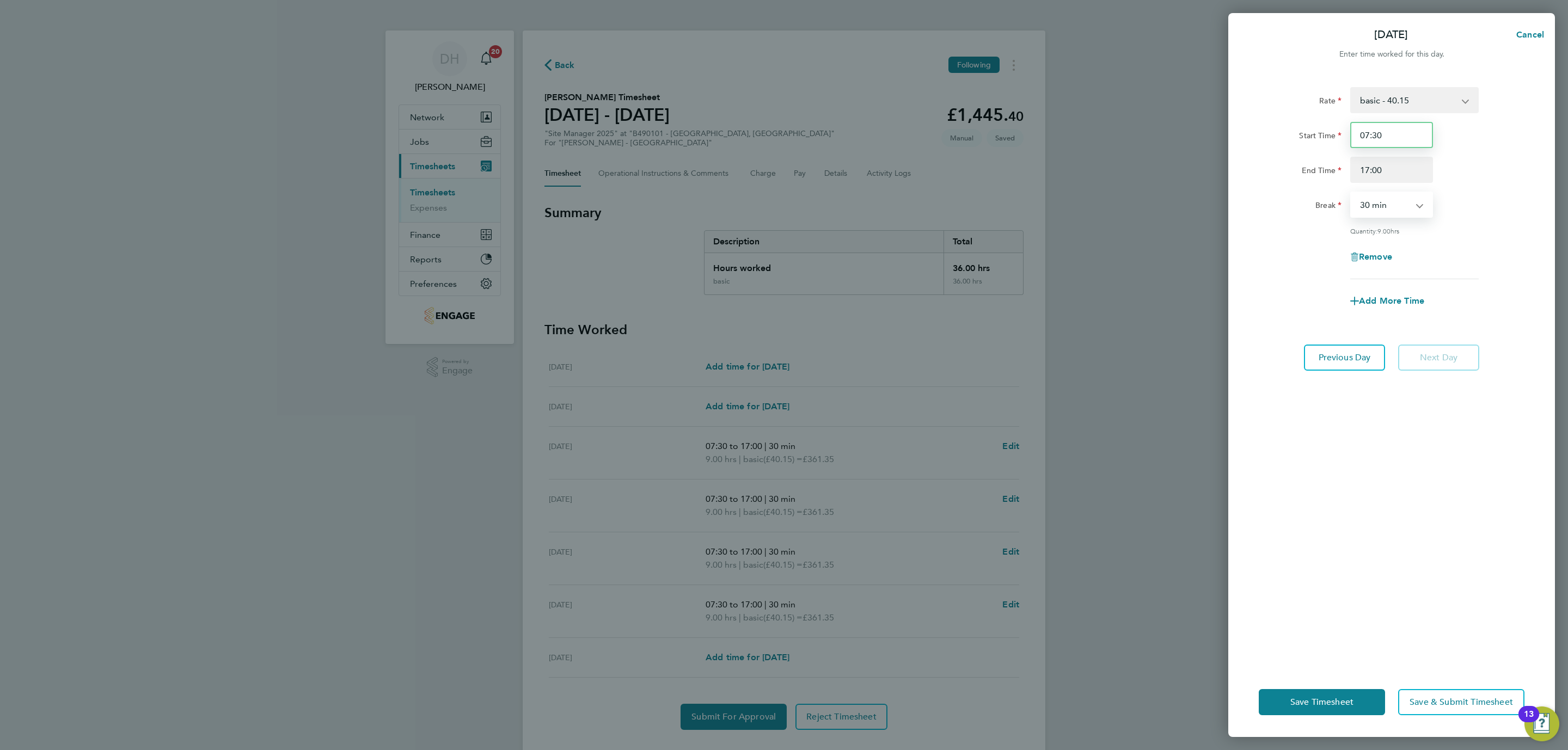
click at [1393, 131] on input "07:30" at bounding box center [1392, 135] width 83 height 26
click at [1480, 147] on div "Start Time 07:30" at bounding box center [1392, 135] width 274 height 26
drag, startPoint x: 1357, startPoint y: 364, endPoint x: 1356, endPoint y: 395, distance: 31.0
click at [1356, 395] on div "Rate basic - 40.15 Start Time 07:30 End Time 17:00 Break 0 min 15 min 30 min 45…" at bounding box center [1392, 370] width 327 height 593
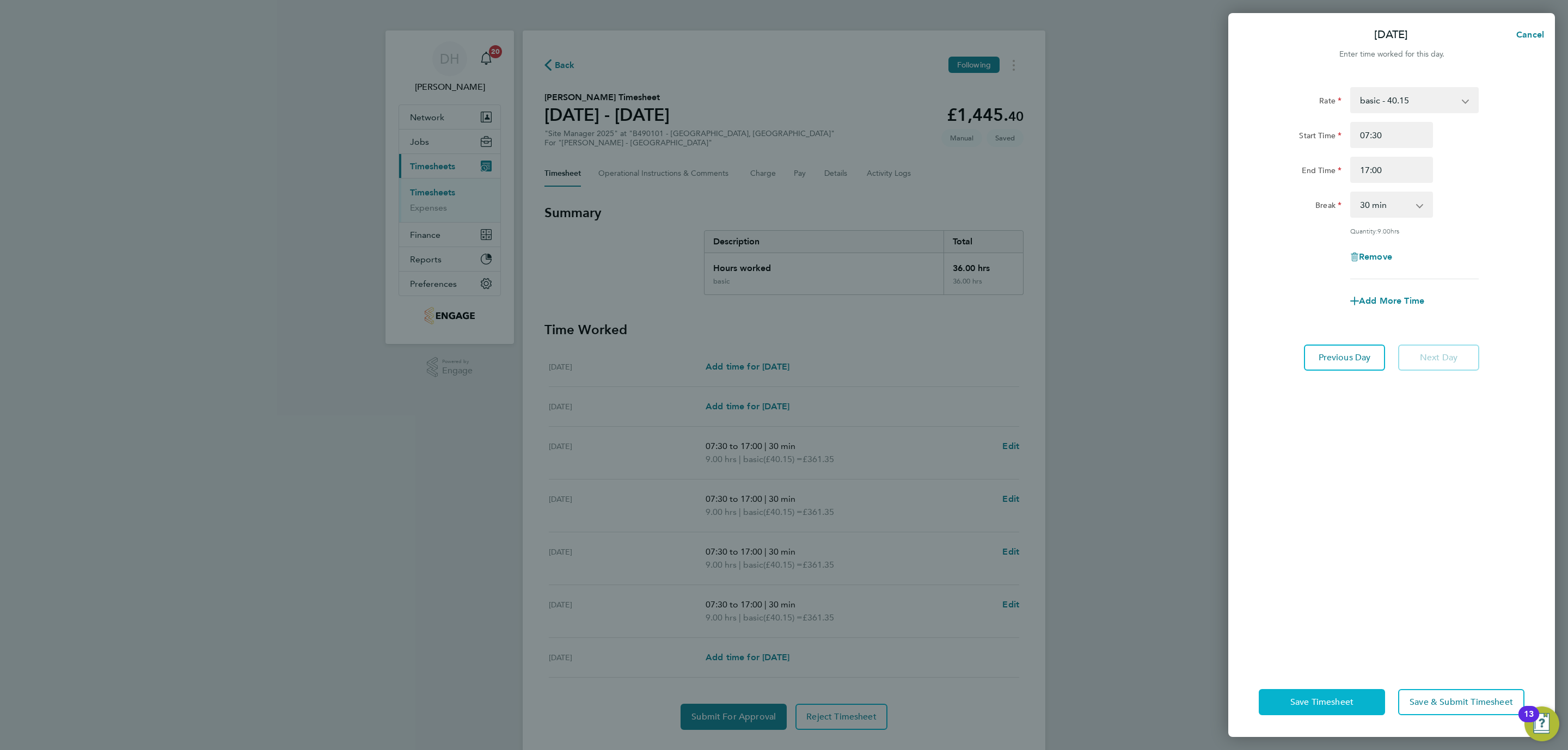
click at [1313, 707] on button "Save Timesheet" at bounding box center [1322, 702] width 126 height 26
click at [1533, 32] on span "Cancel" at bounding box center [1528, 34] width 31 height 10
select select "30"
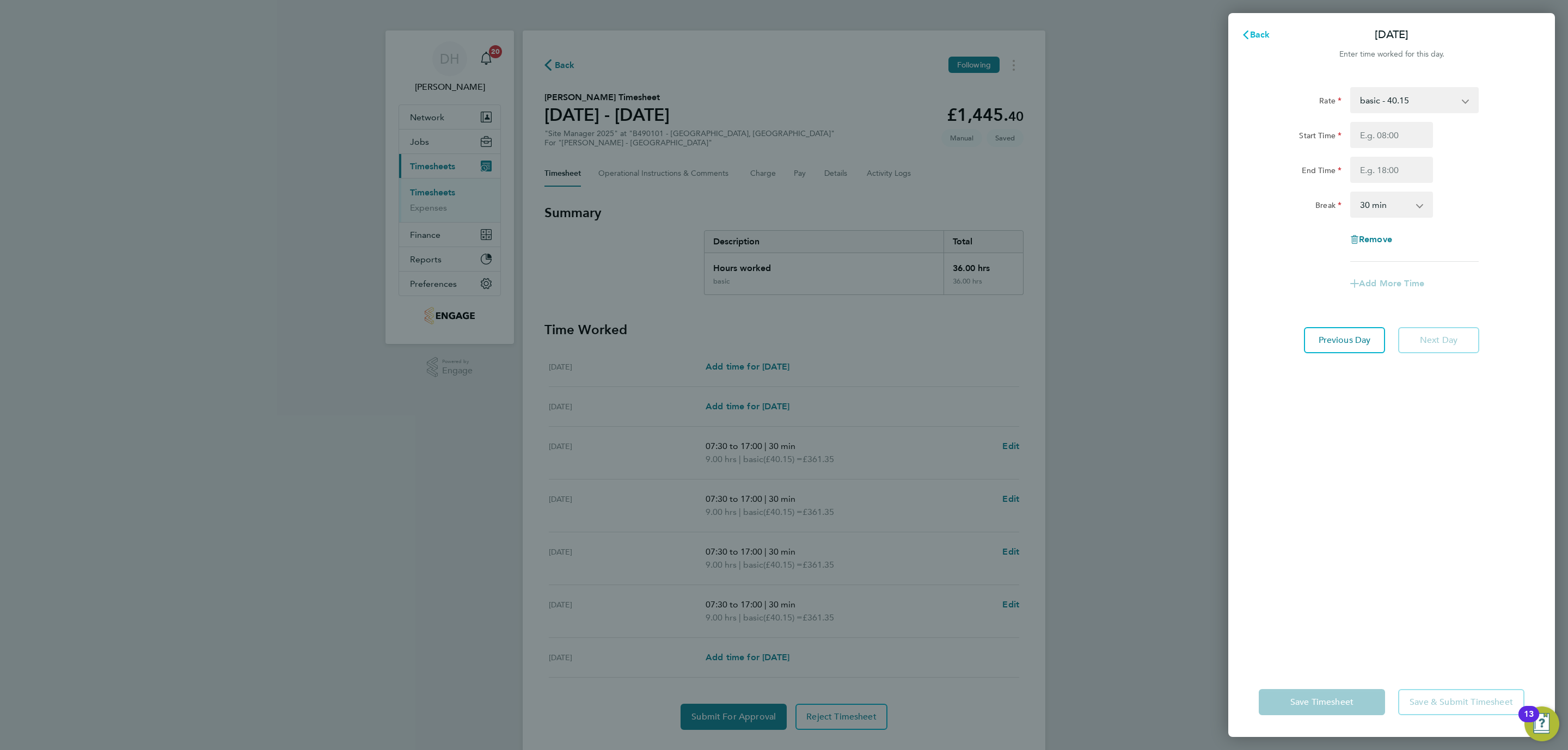
click at [1244, 35] on icon "button" at bounding box center [1245, 35] width 5 height 9
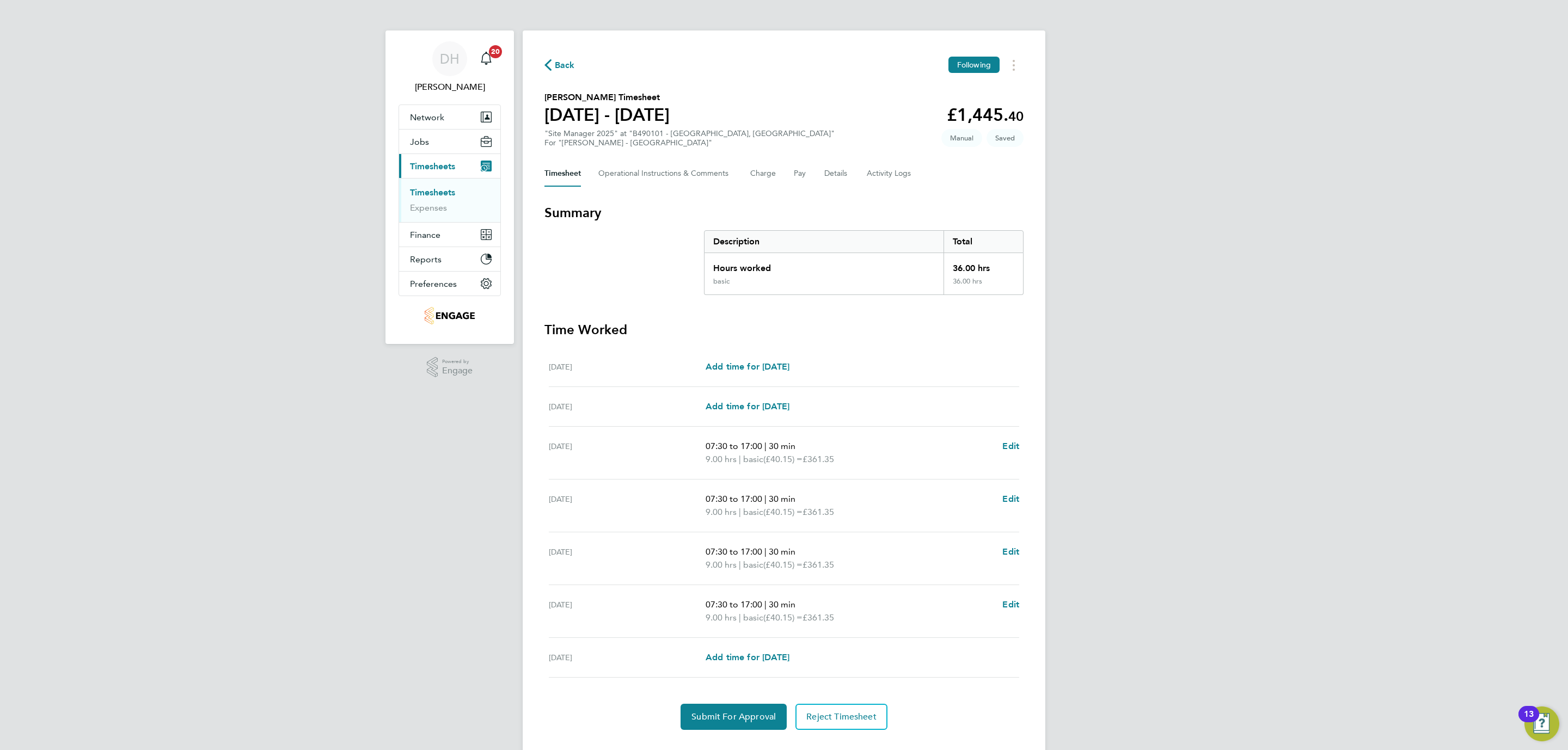
click at [439, 195] on link "Timesheets" at bounding box center [432, 192] width 45 height 10
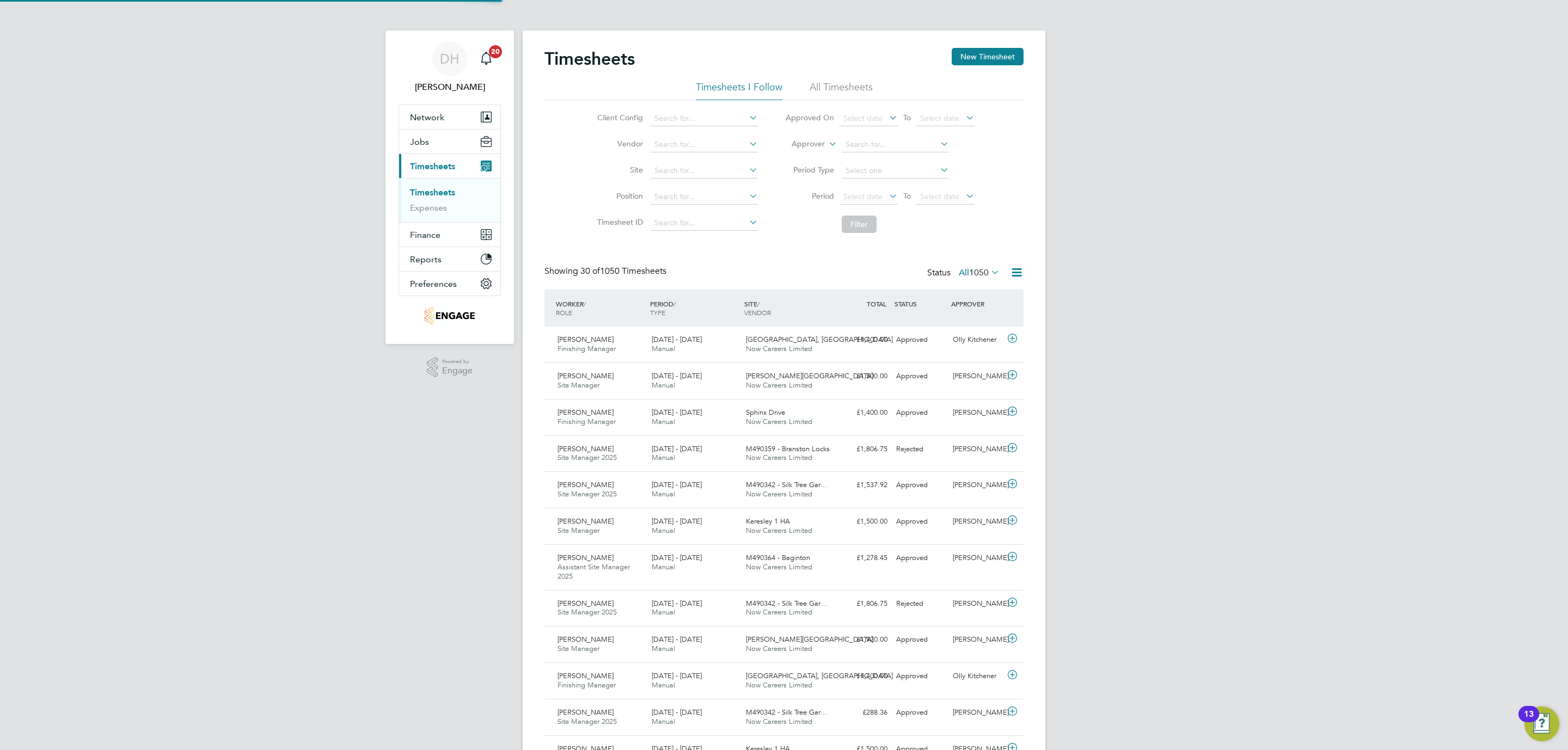
scroll to position [28, 95]
click at [974, 60] on button "New Timesheet" at bounding box center [987, 57] width 72 height 18
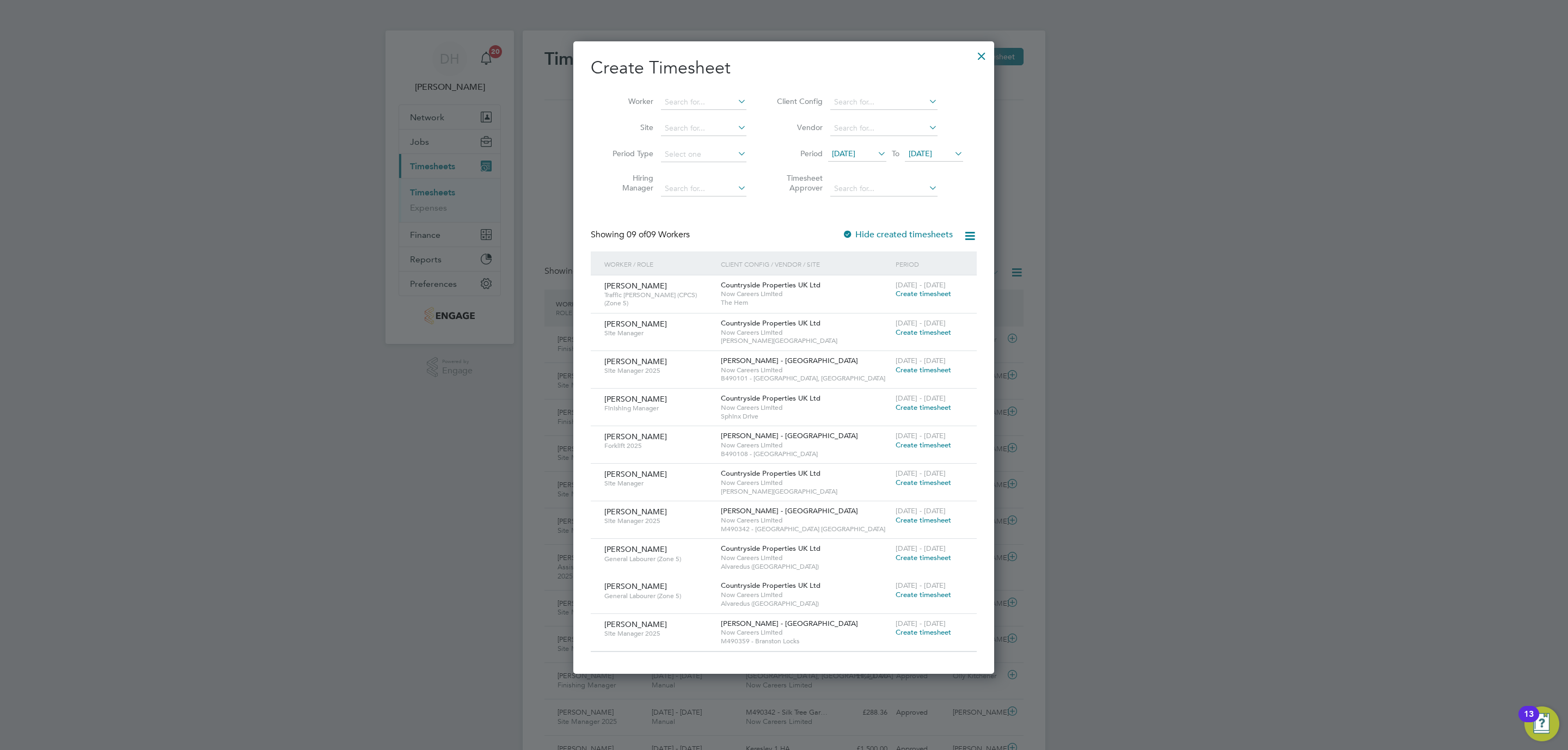
click at [863, 146] on li "Period 13 Aug 2025 To 20 Aug 2025" at bounding box center [868, 154] width 217 height 26
click at [855, 155] on span "13 Aug 2025" at bounding box center [843, 154] width 23 height 10
click at [847, 280] on span "18" at bounding box center [846, 279] width 21 height 21
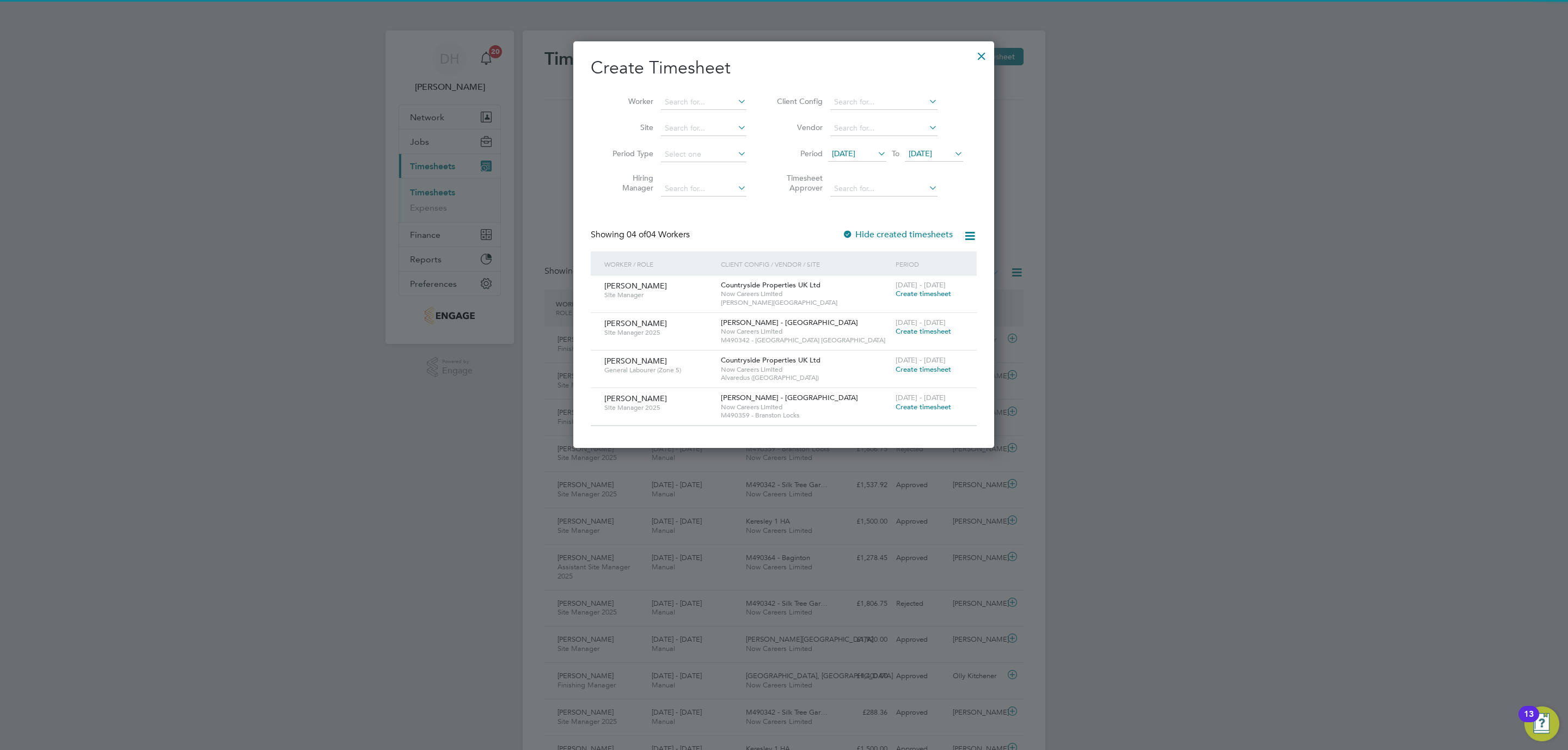
click at [918, 152] on span "20 Aug 2025" at bounding box center [920, 154] width 23 height 10
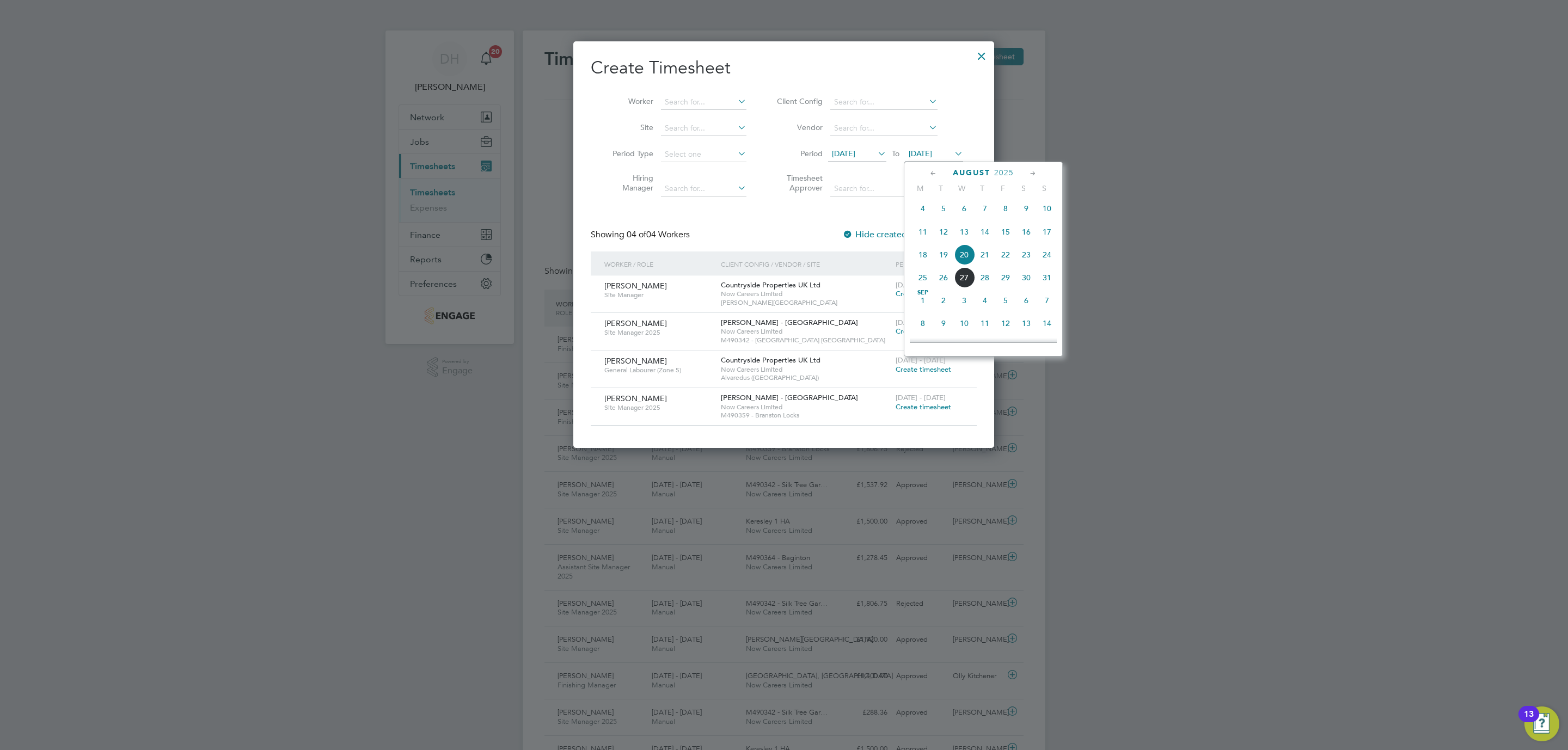
click at [1046, 259] on span "24" at bounding box center [1047, 255] width 21 height 21
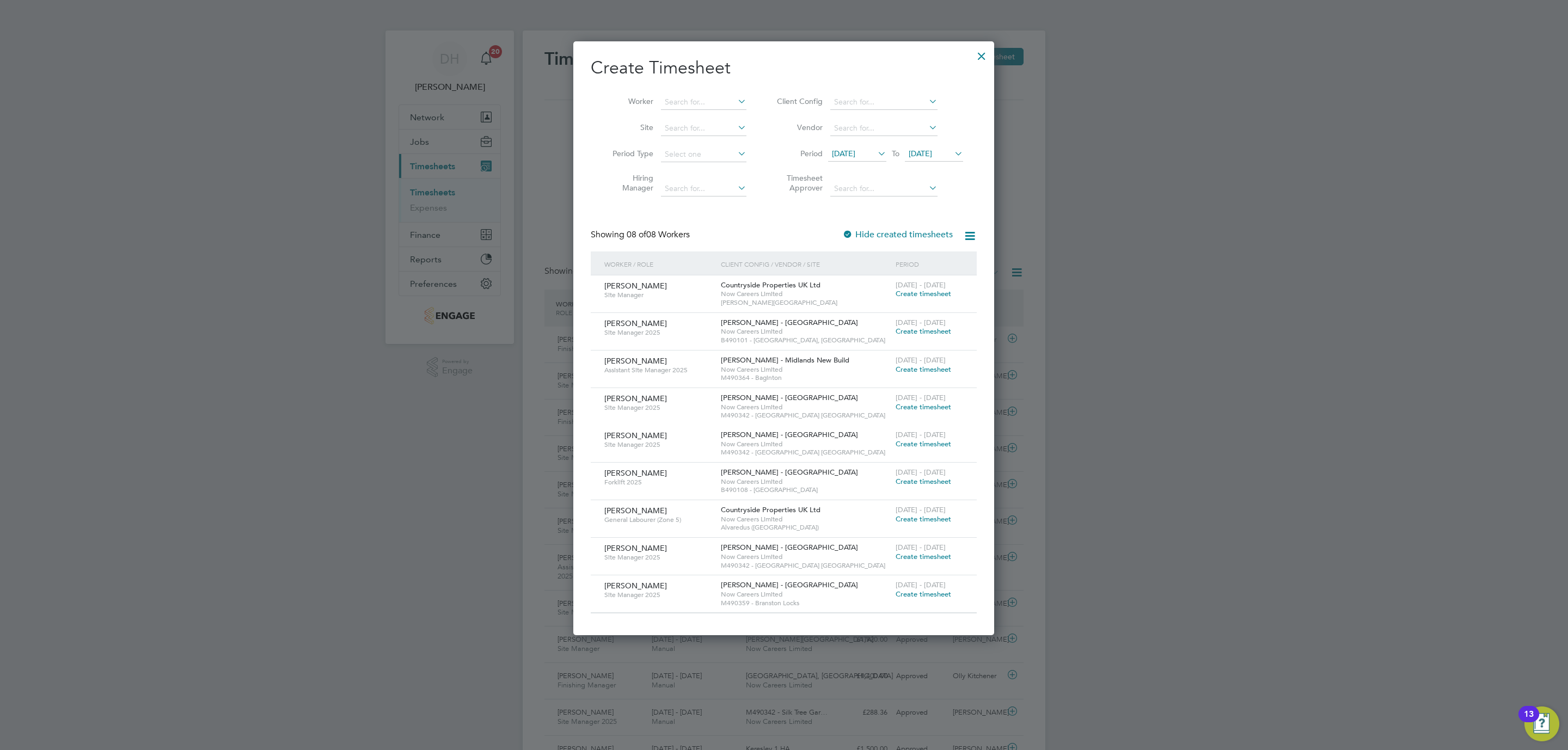
click at [981, 59] on div at bounding box center [981, 53] width 20 height 20
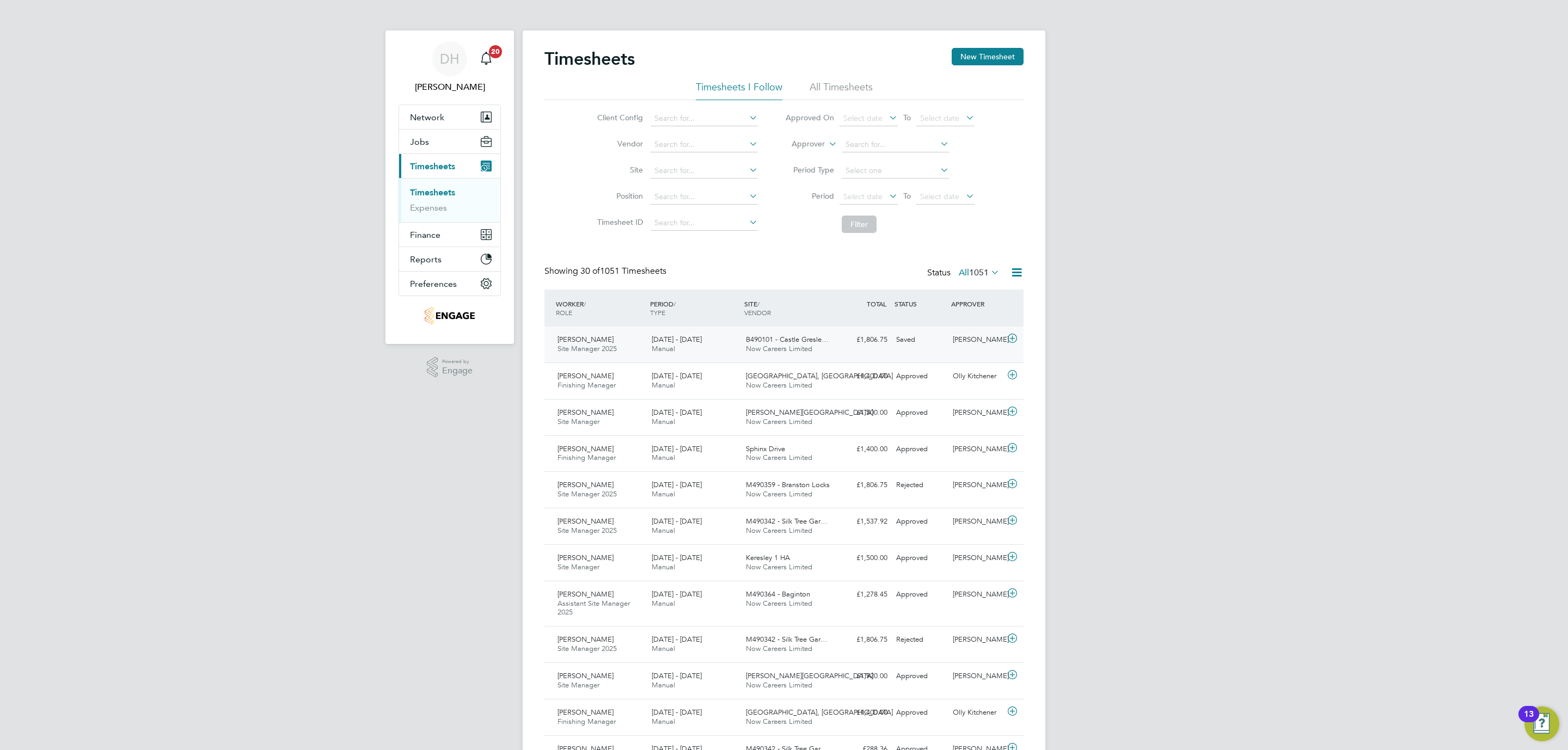
click at [903, 340] on div "Saved" at bounding box center [920, 340] width 57 height 18
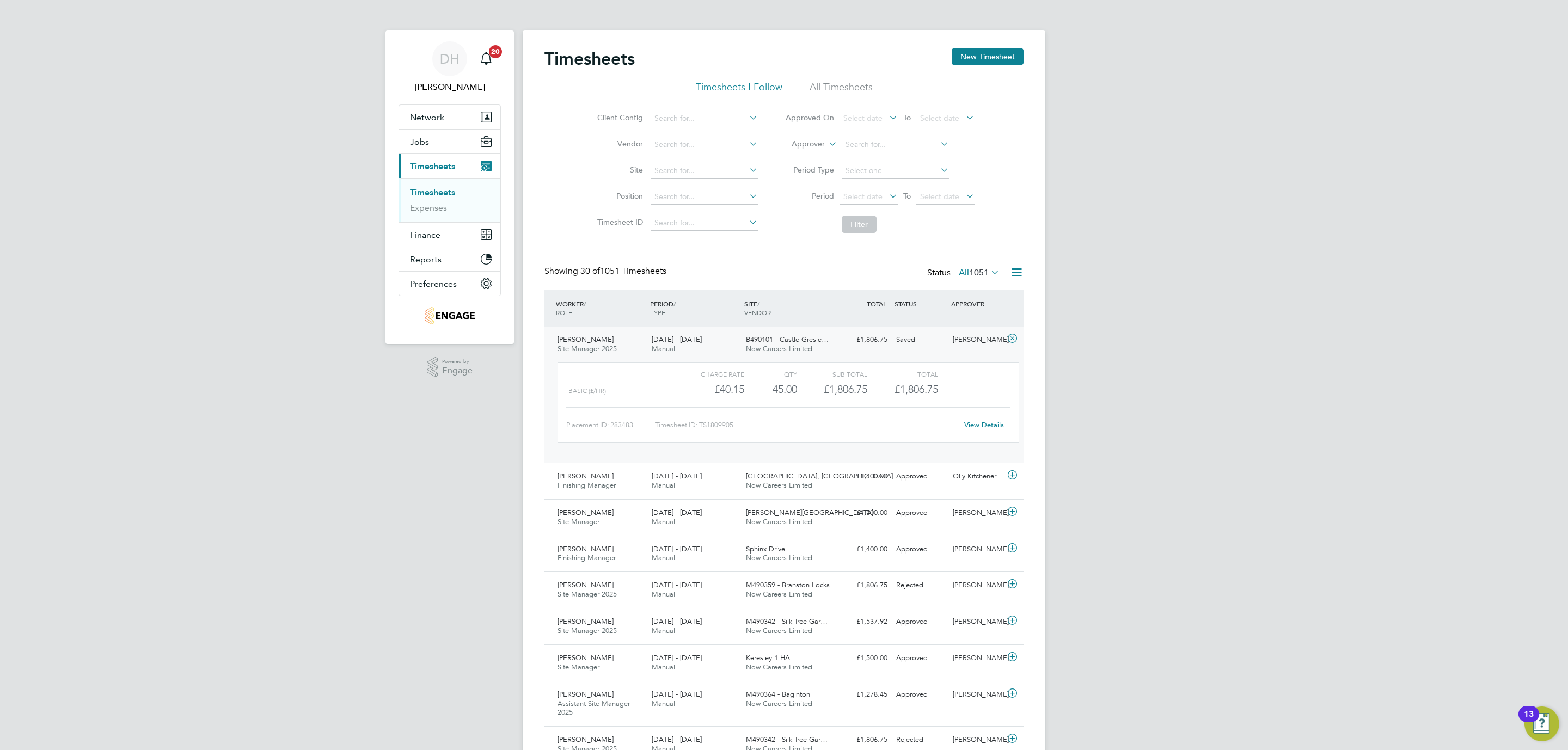
click at [986, 428] on link "View Details" at bounding box center [984, 424] width 40 height 9
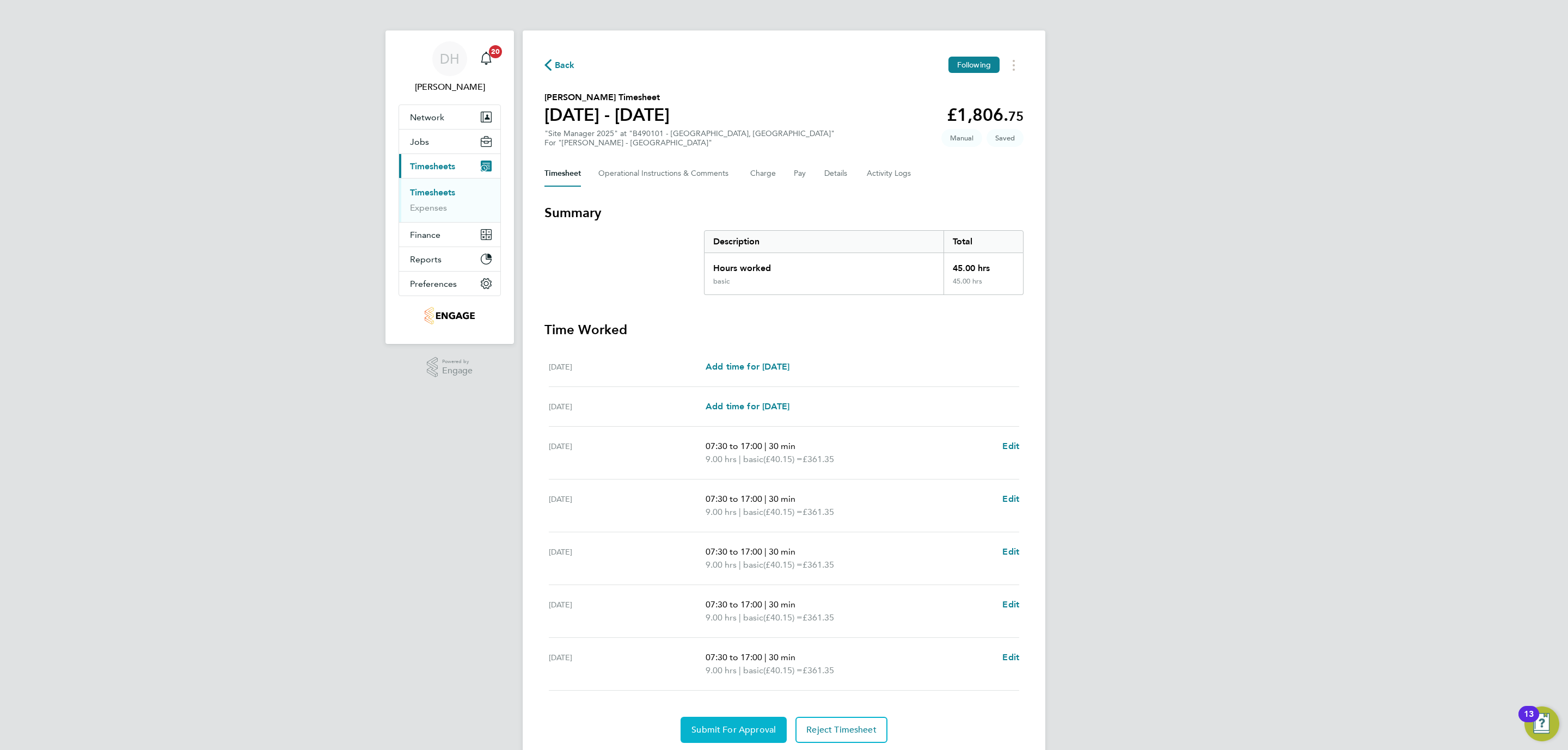
click at [726, 734] on span "Submit For Approval" at bounding box center [734, 730] width 84 height 11
click at [292, 568] on div "DH [PERSON_NAME] Notifications 20 Applications: Network Team Members Businesses…" at bounding box center [784, 393] width 1568 height 787
